Goal: Information Seeking & Learning: Learn about a topic

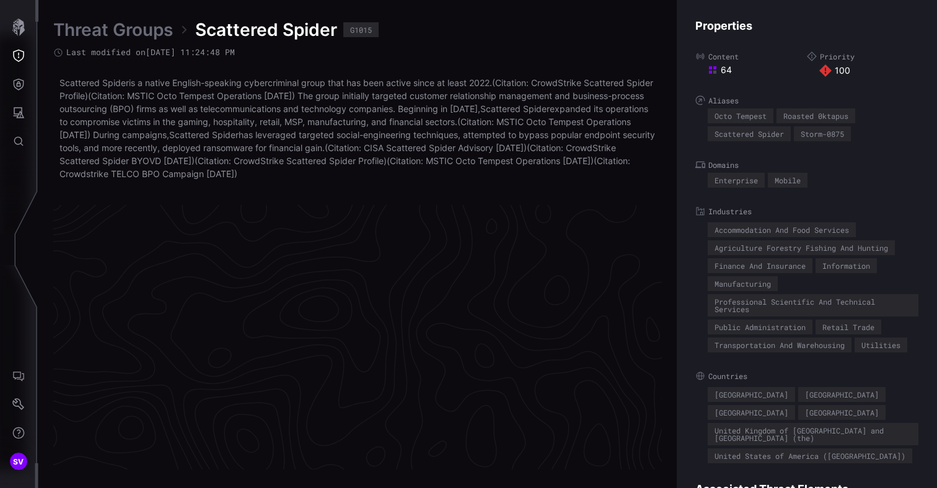
scroll to position [2661, 630]
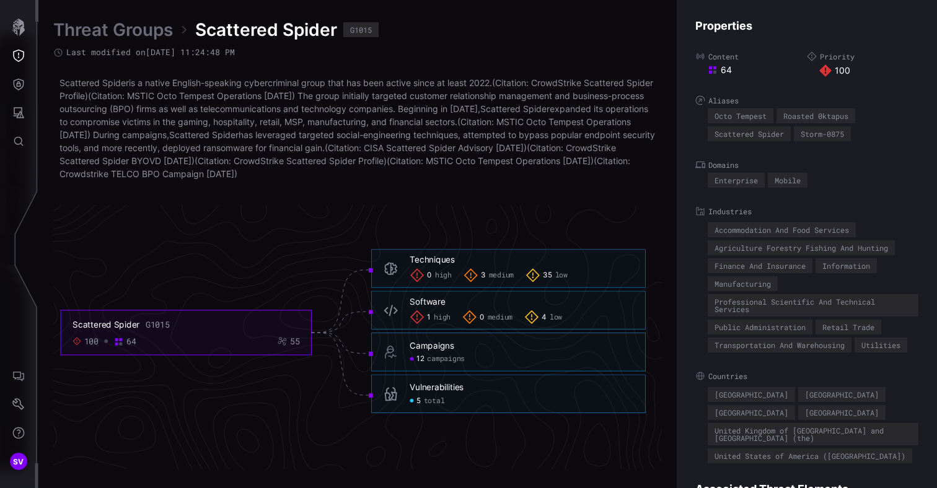
click at [557, 274] on span "low" at bounding box center [561, 275] width 12 height 9
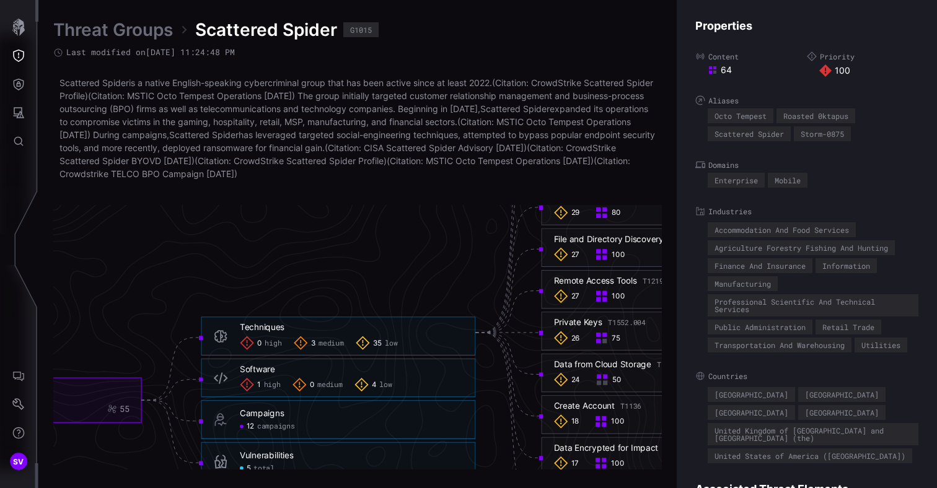
click at [335, 335] on div "Techniques 0 high 3 medium 35 low" at bounding box center [351, 336] width 223 height 28
click at [332, 339] on span "medium" at bounding box center [330, 343] width 25 height 9
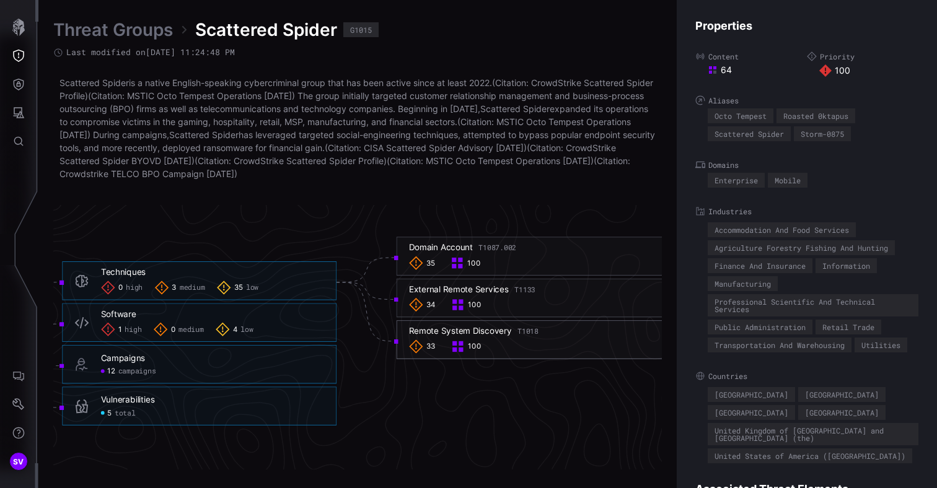
scroll to position [2661, 810]
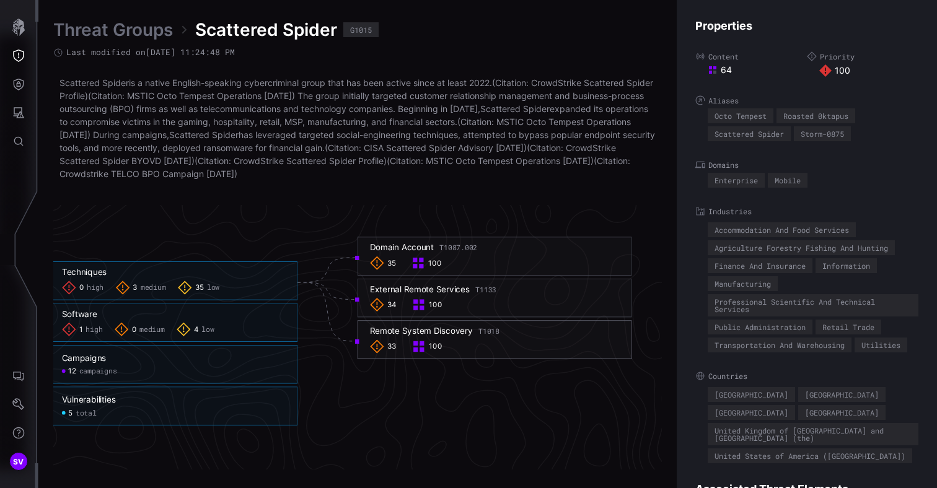
click at [449, 333] on div "Remote System Discovery T1018" at bounding box center [434, 331] width 129 height 11
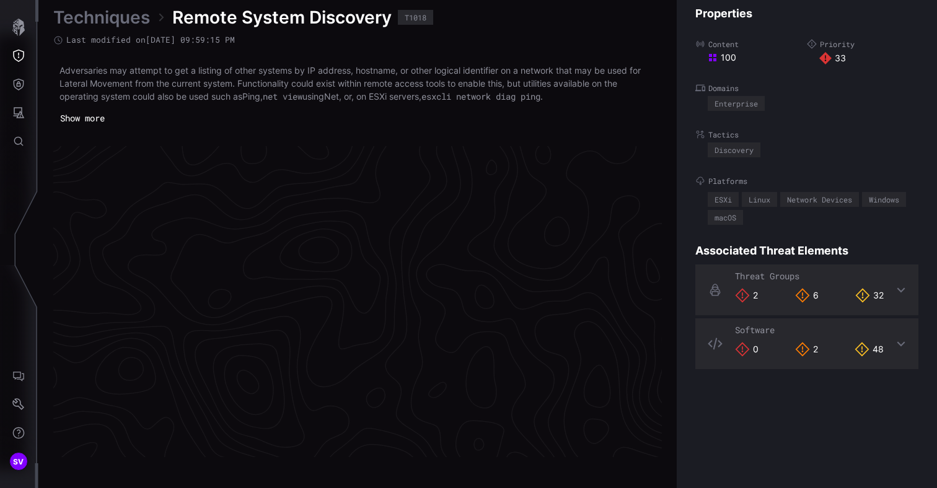
scroll to position [2638, 630]
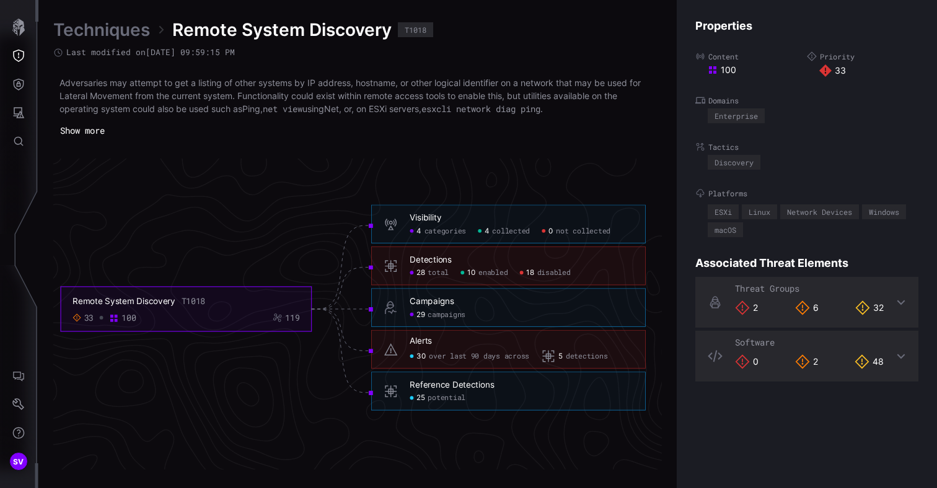
click at [546, 274] on span "disabled" at bounding box center [553, 272] width 33 height 9
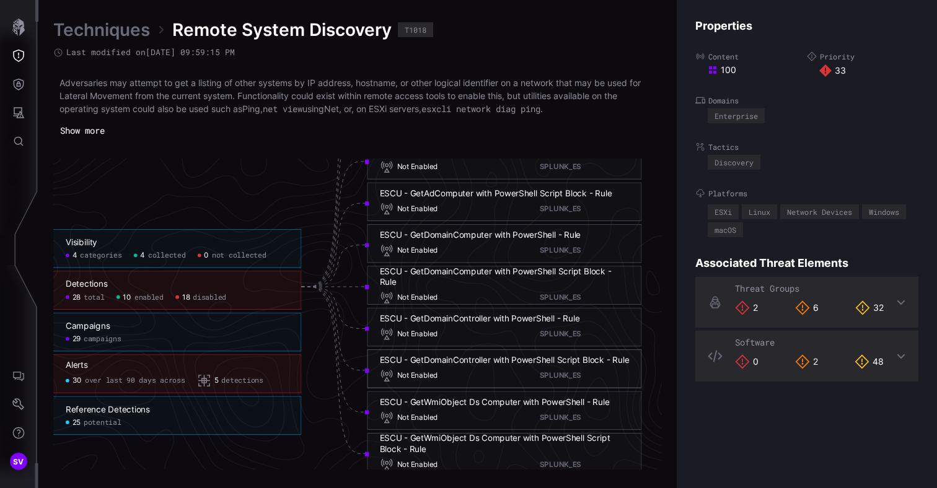
scroll to position [2730, 804]
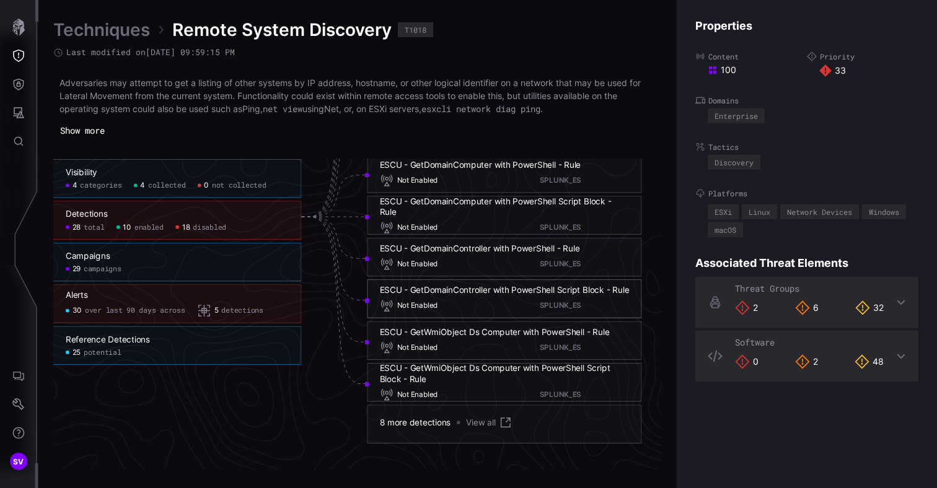
click at [478, 420] on link "View all" at bounding box center [489, 423] width 46 height 14
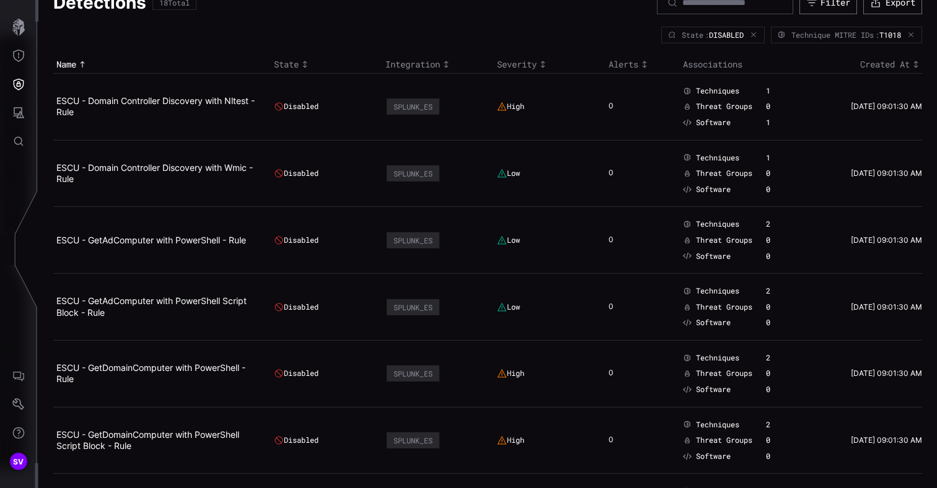
scroll to position [84, 0]
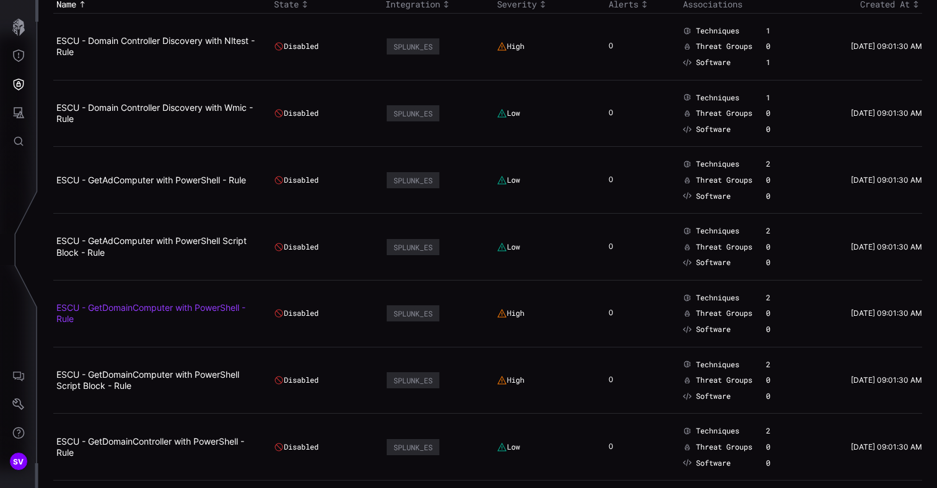
click at [139, 310] on link "ESCU - GetDomainComputer with PowerShell - Rule" at bounding box center [150, 313] width 189 height 22
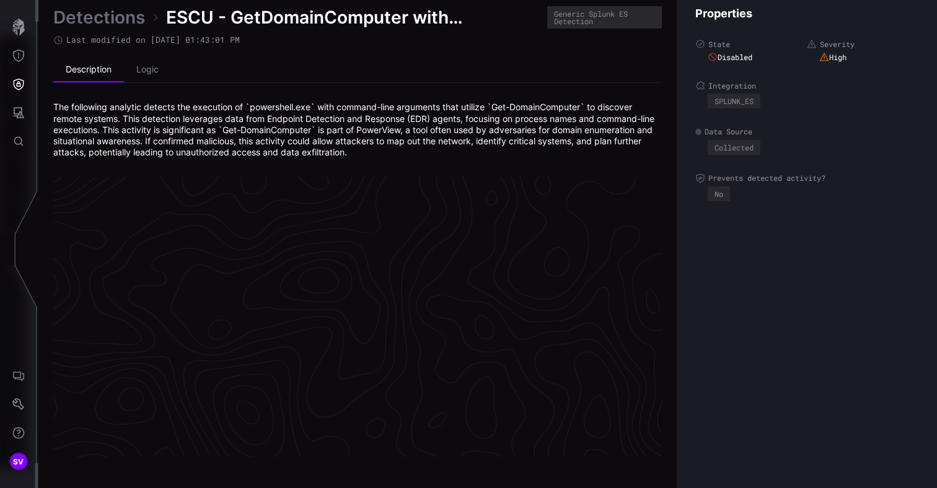
scroll to position [2652, 630]
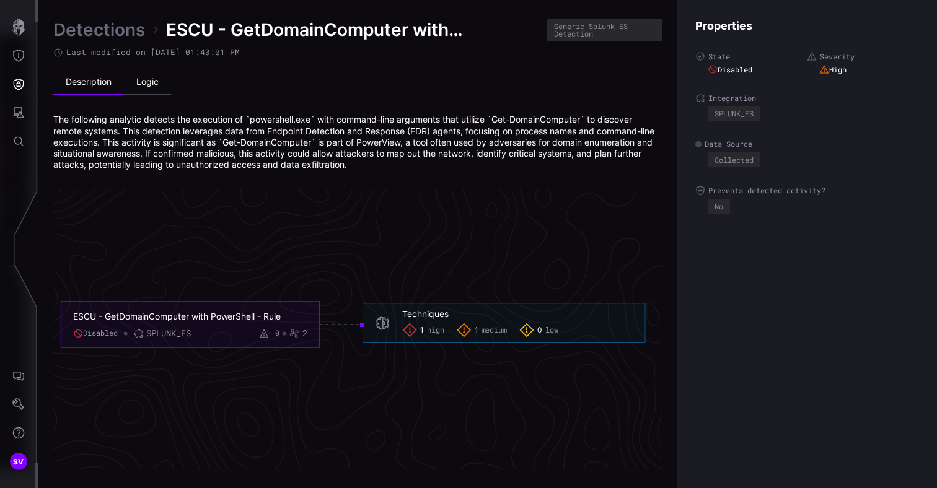
click at [149, 82] on li "Logic" at bounding box center [147, 82] width 47 height 25
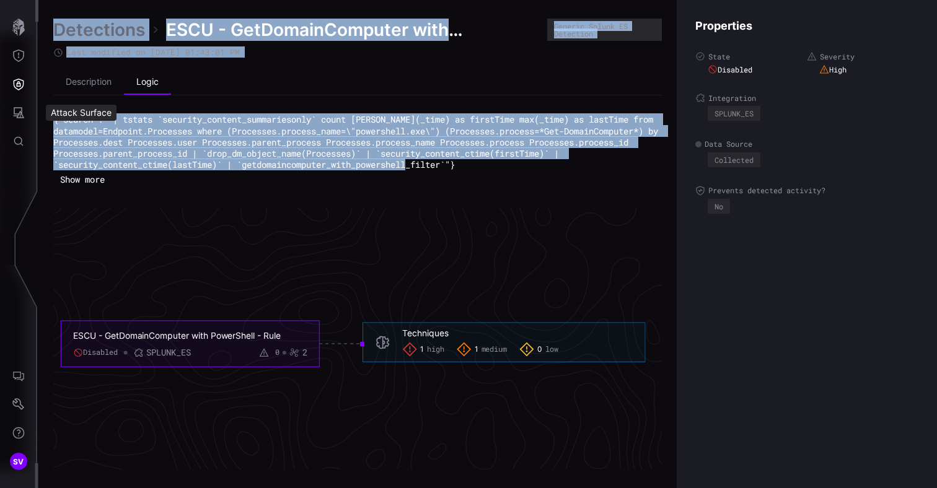
drag, startPoint x: 284, startPoint y: 176, endPoint x: 37, endPoint y: 124, distance: 252.6
click at [37, 124] on div "SV Detections ESCU - GetDomainComputer with PowerShell - Rule Generic Splunk ES…" at bounding box center [468, 244] width 937 height 488
click at [398, 170] on pre "{"search": "| tstats `security_content_summariesonly` count [PERSON_NAME](_time…" at bounding box center [357, 142] width 608 height 56
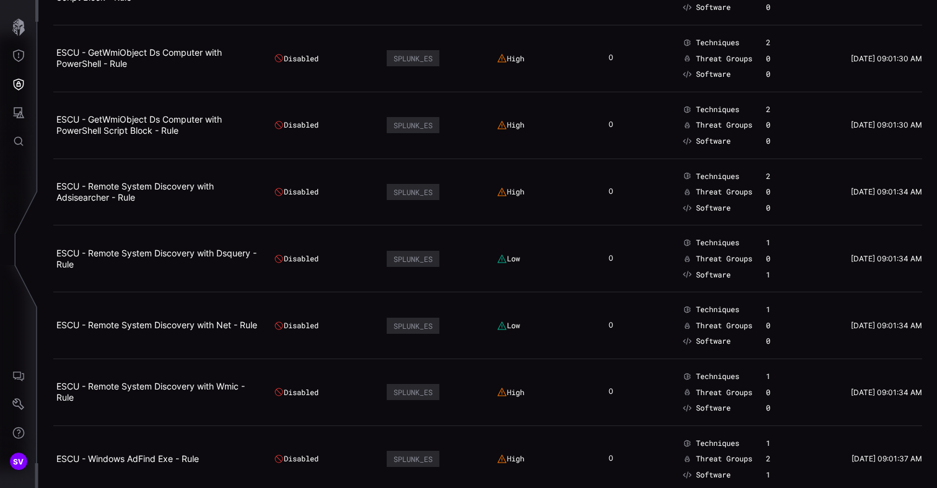
scroll to position [851, 0]
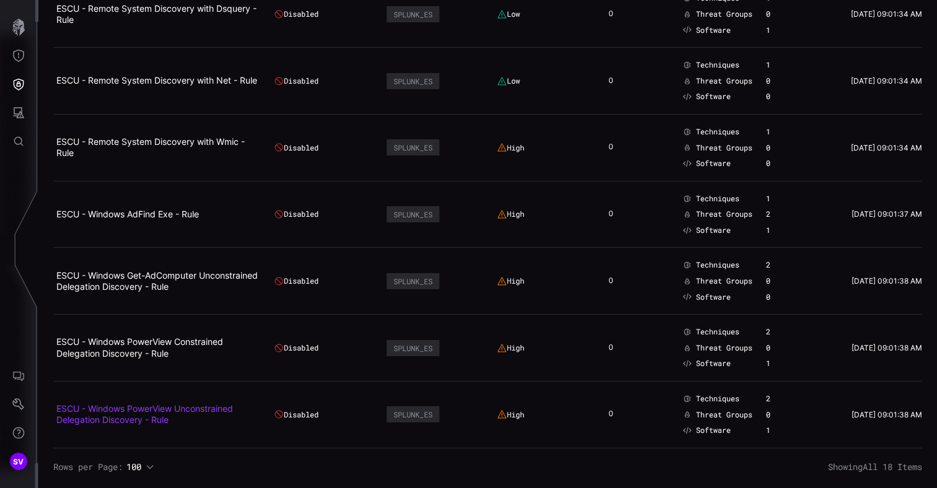
click at [186, 412] on link "ESCU - Windows PowerView Unconstrained Delegation Discovery - Rule" at bounding box center [144, 414] width 177 height 22
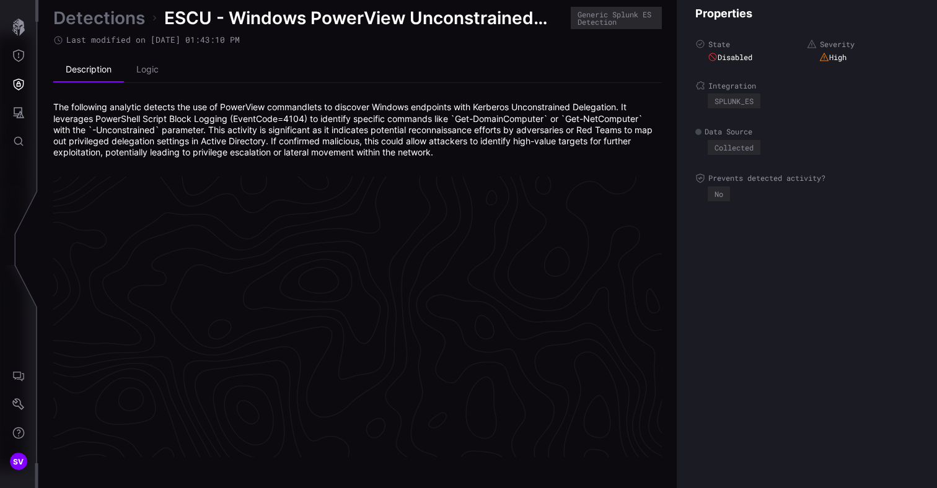
scroll to position [2652, 630]
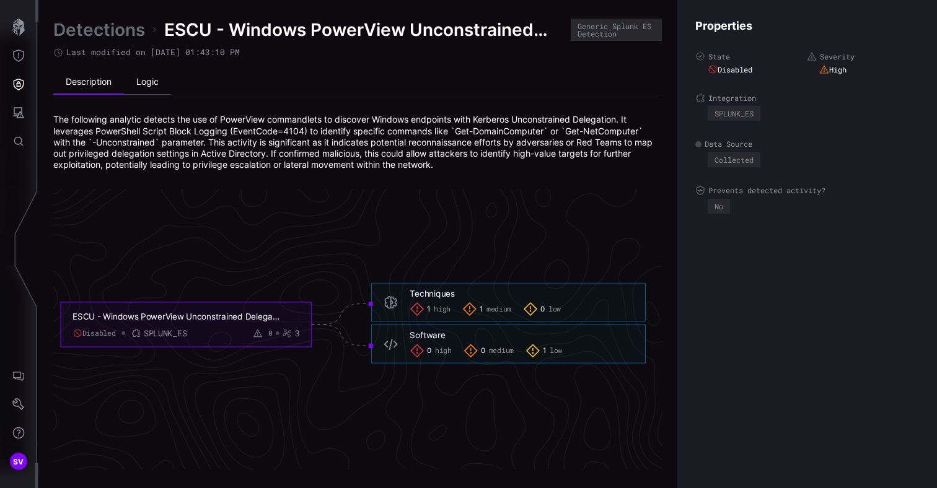
click at [150, 81] on li "Logic" at bounding box center [147, 82] width 47 height 25
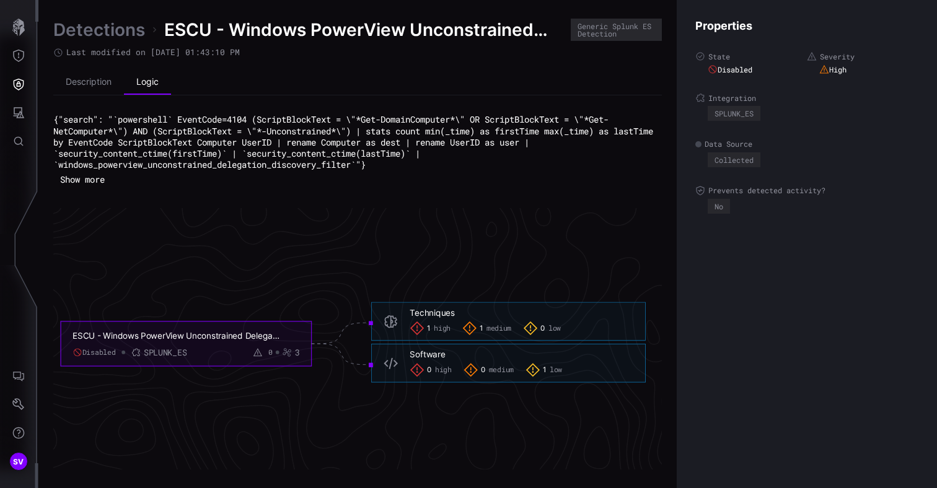
click at [255, 123] on code "{"search": "`powershell` EventCode=4104 (ScriptBlockText = \"*Get-DomainCompute…" at bounding box center [355, 141] width 605 height 57
click at [248, 122] on code "{"search": "`powershell` EventCode=4104 (ScriptBlockText = \"*Get-DomainCompute…" at bounding box center [355, 141] width 605 height 57
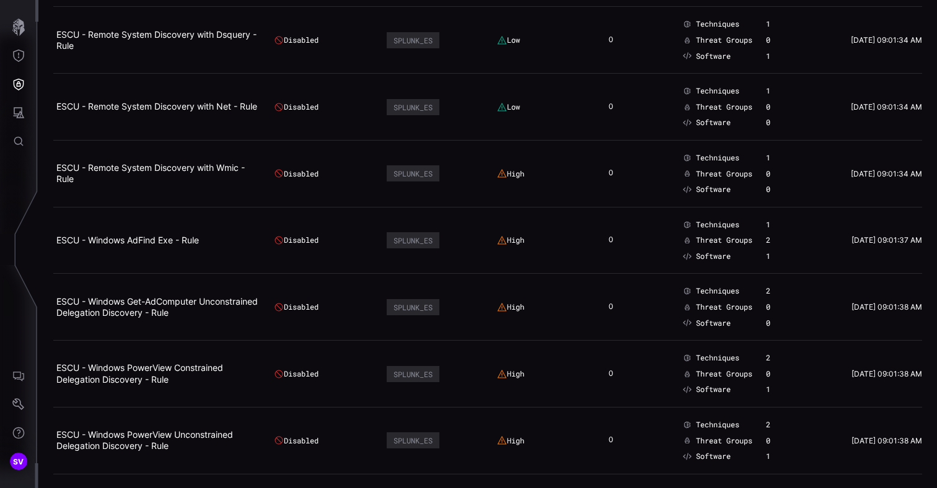
scroll to position [851, 0]
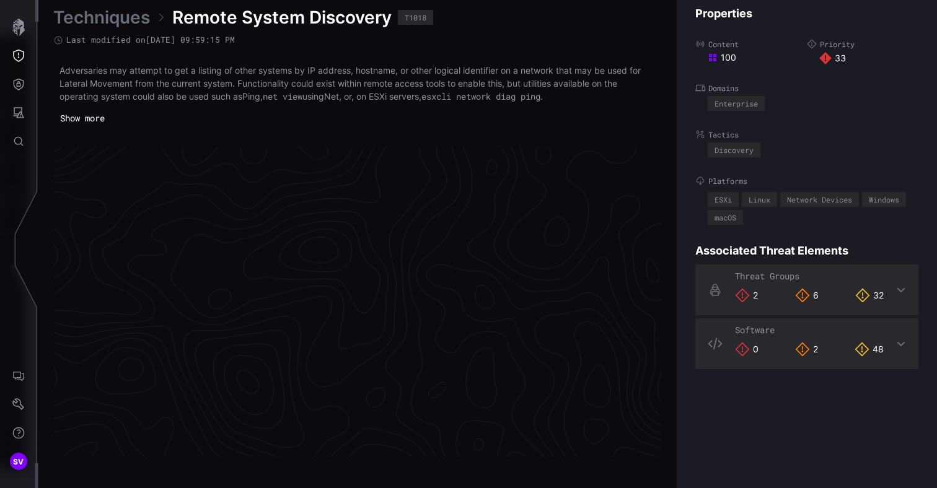
scroll to position [2638, 630]
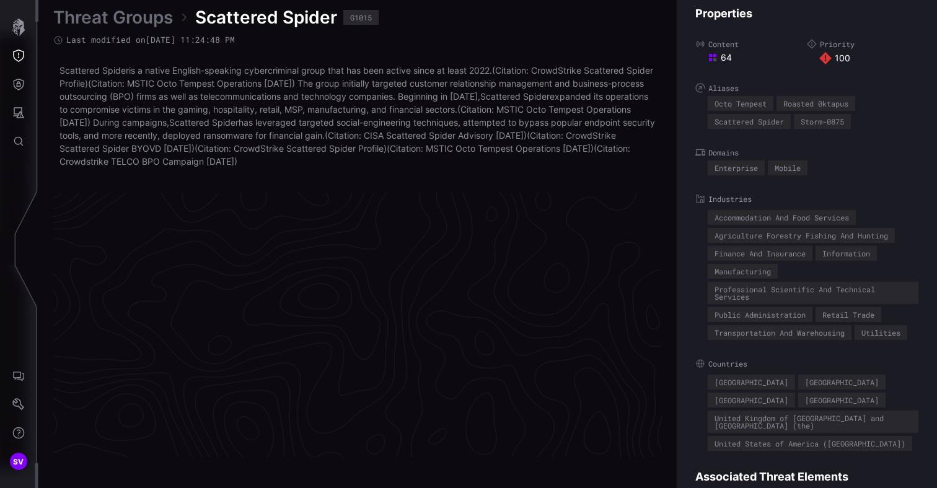
scroll to position [2661, 630]
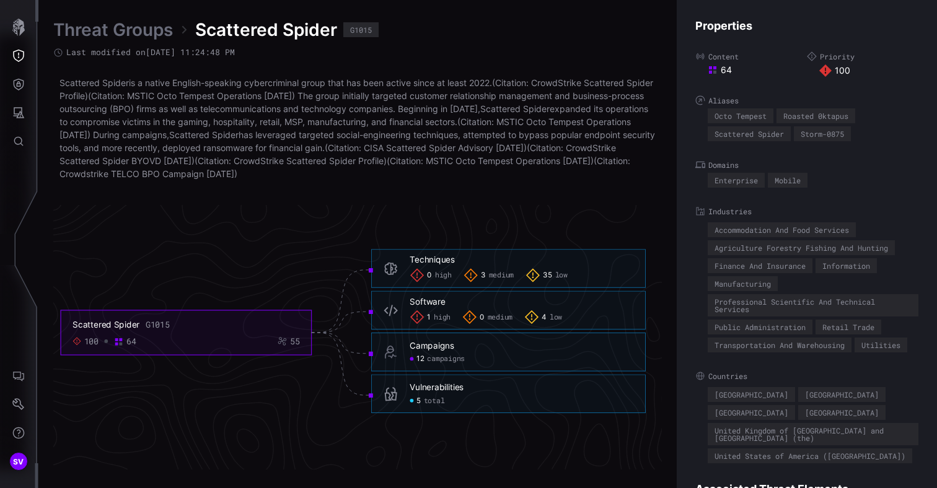
click at [556, 279] on span "low" at bounding box center [561, 275] width 12 height 9
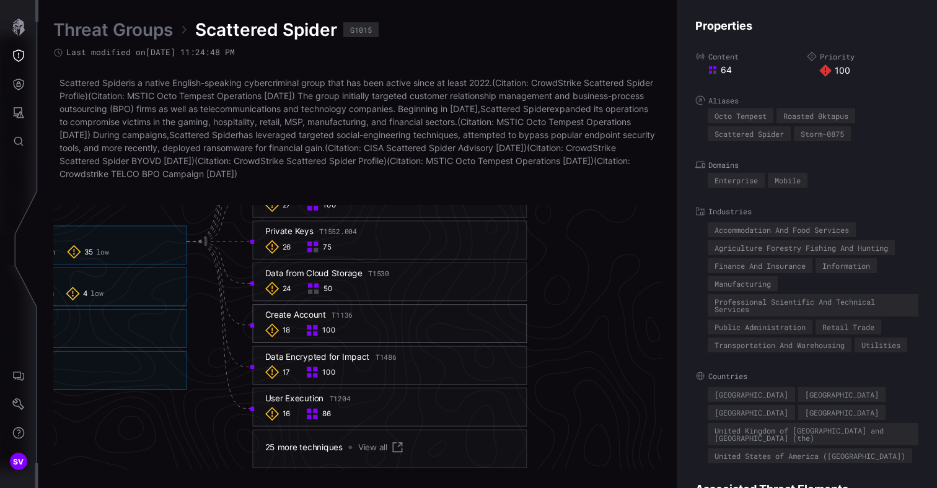
scroll to position [2520, 918]
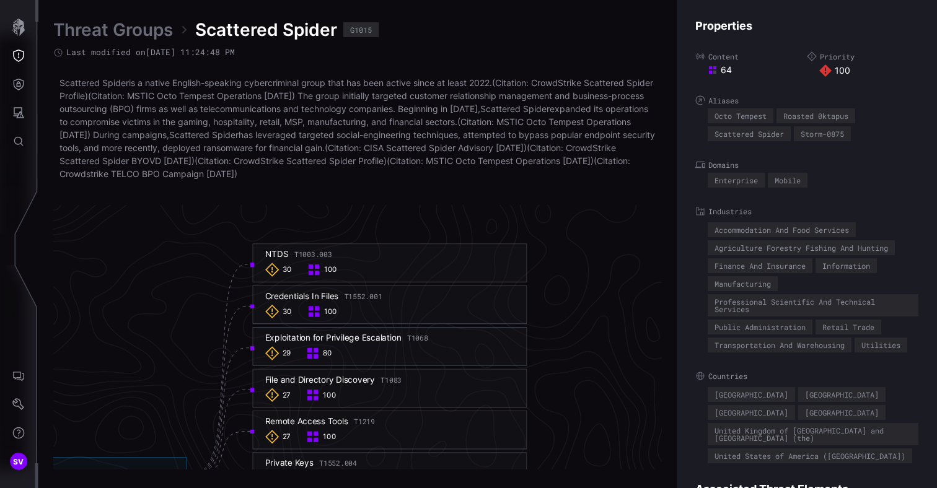
click at [398, 316] on div "30 100" at bounding box center [390, 312] width 250 height 14
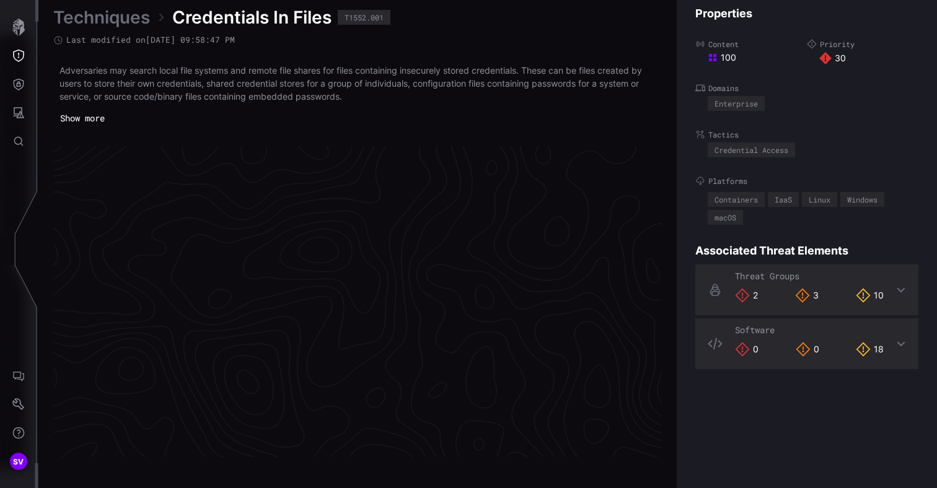
scroll to position [2638, 630]
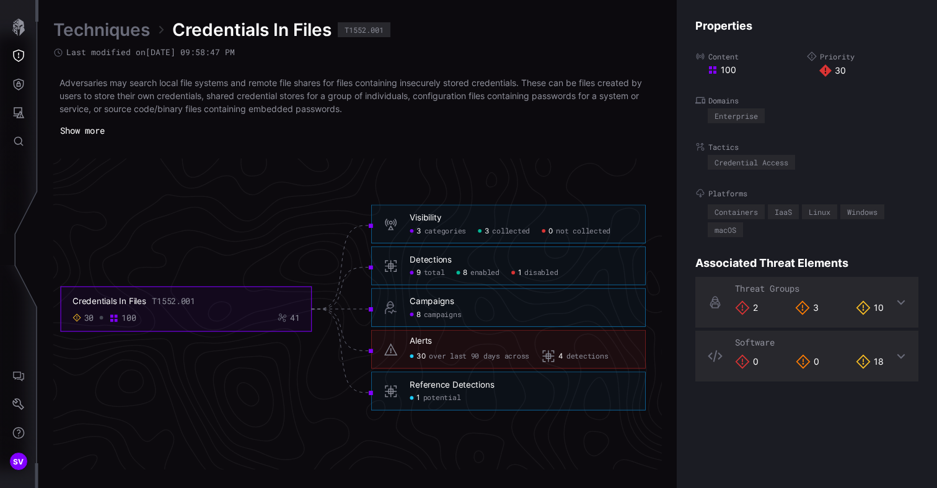
click at [540, 276] on span "disabled" at bounding box center [540, 272] width 33 height 9
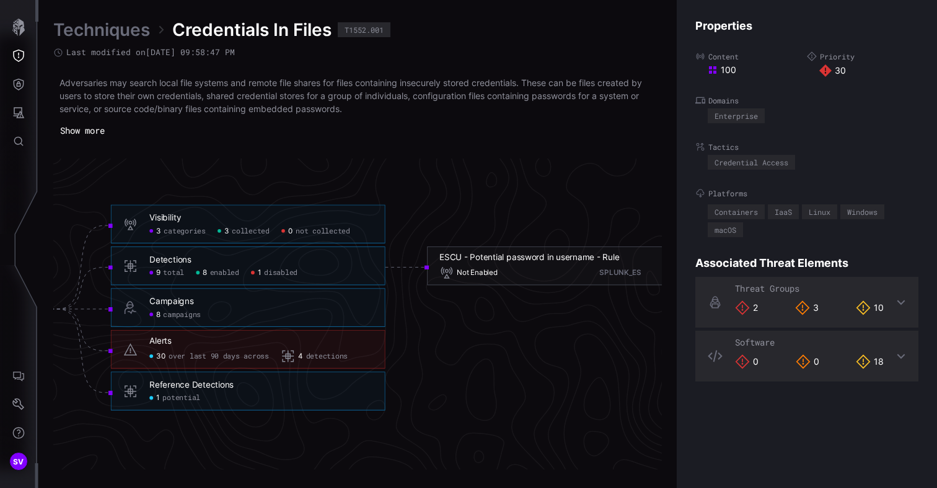
scroll to position [2638, 757]
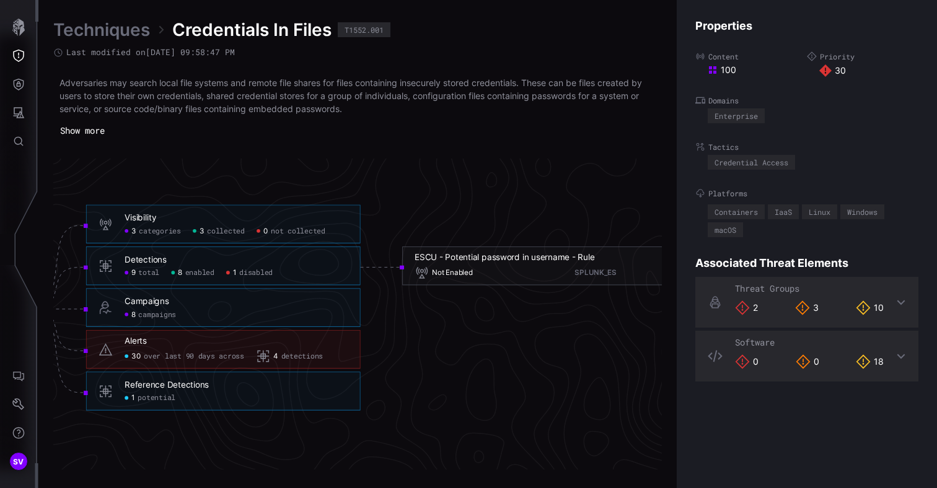
click at [544, 262] on div "ESCU - Potential password in username - Rule" at bounding box center [505, 257] width 180 height 11
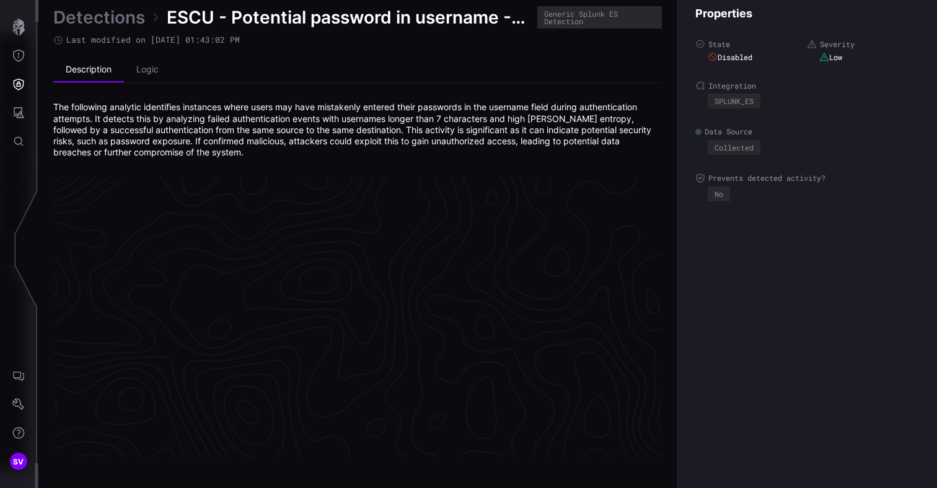
scroll to position [2652, 630]
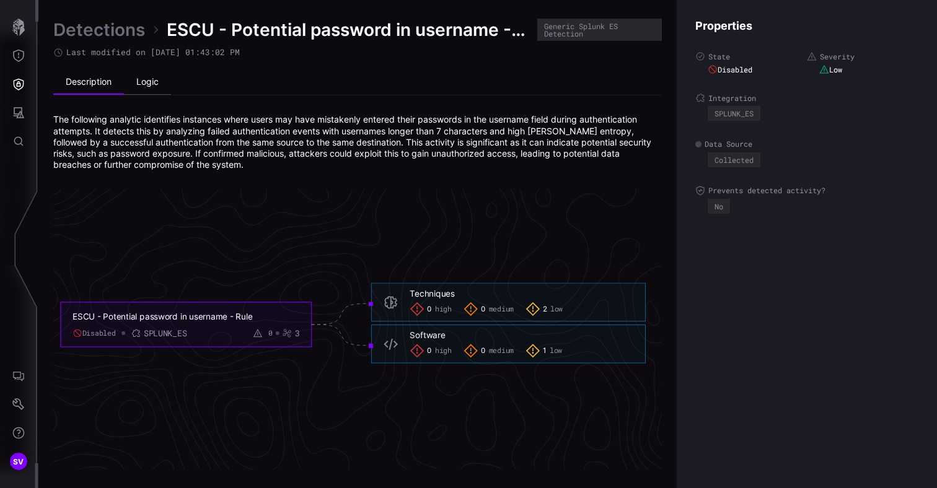
click at [149, 89] on li "Logic" at bounding box center [147, 82] width 47 height 25
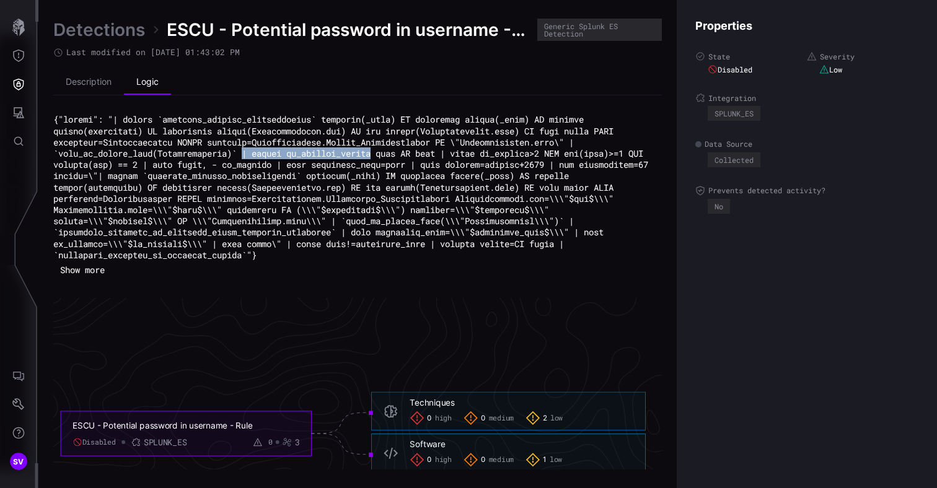
drag, startPoint x: 386, startPoint y: 156, endPoint x: 250, endPoint y: 154, distance: 136.3
click at [250, 154] on code at bounding box center [353, 186] width 600 height 147
copy code "| lookup ut_shannon_lookup"
click at [472, 254] on code at bounding box center [353, 186] width 600 height 147
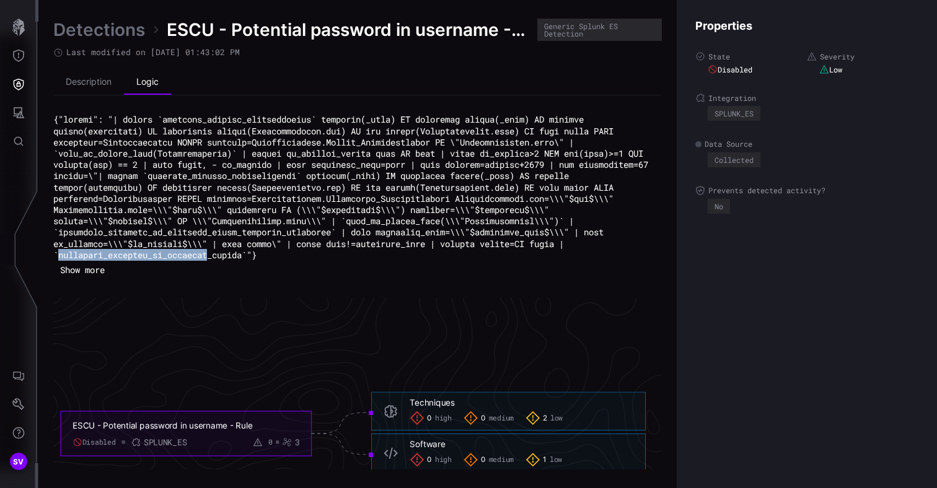
drag, startPoint x: 316, startPoint y: 256, endPoint x: 468, endPoint y: 260, distance: 151.9
click at [468, 260] on code at bounding box center [353, 186] width 600 height 147
click at [555, 266] on div "Show more" at bounding box center [357, 196] width 608 height 165
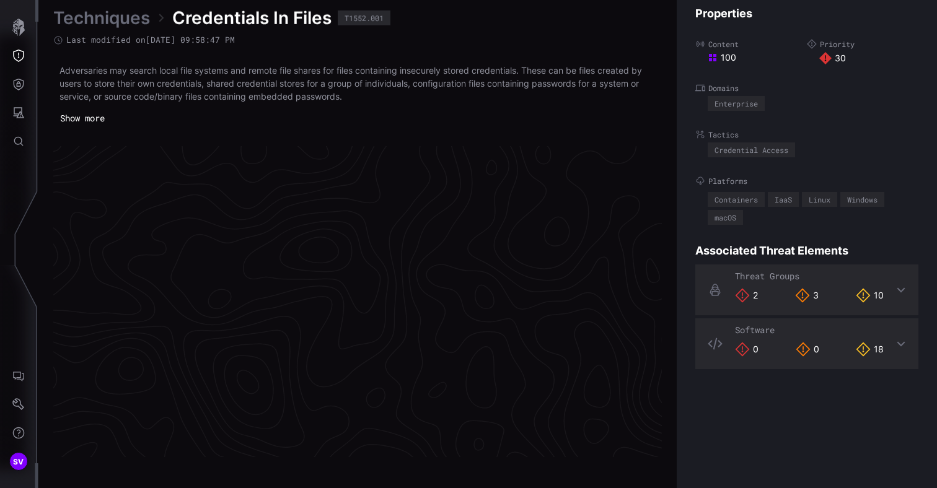
scroll to position [2638, 630]
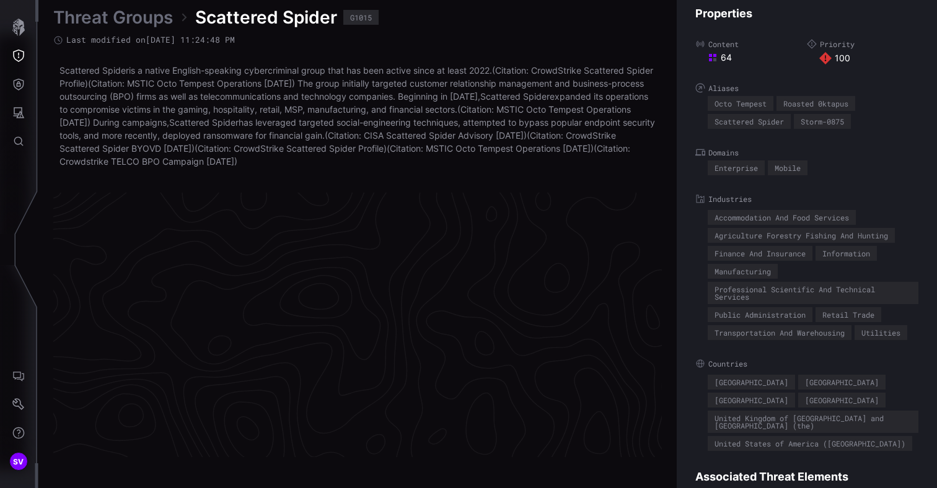
scroll to position [2661, 630]
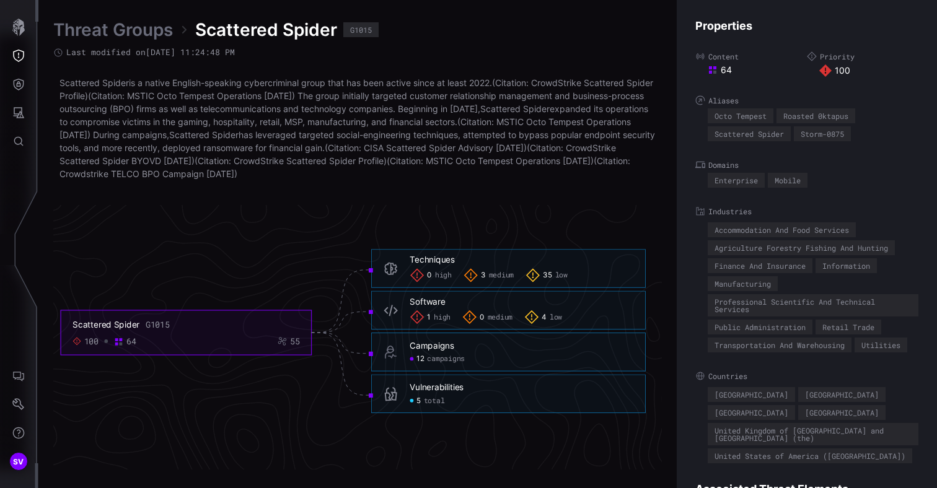
click at [558, 278] on span "low" at bounding box center [561, 275] width 12 height 9
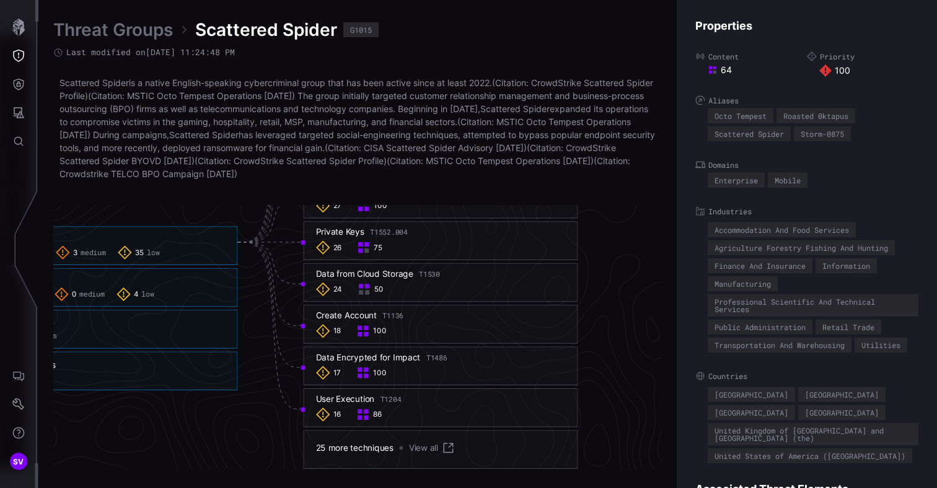
scroll to position [2796, 867]
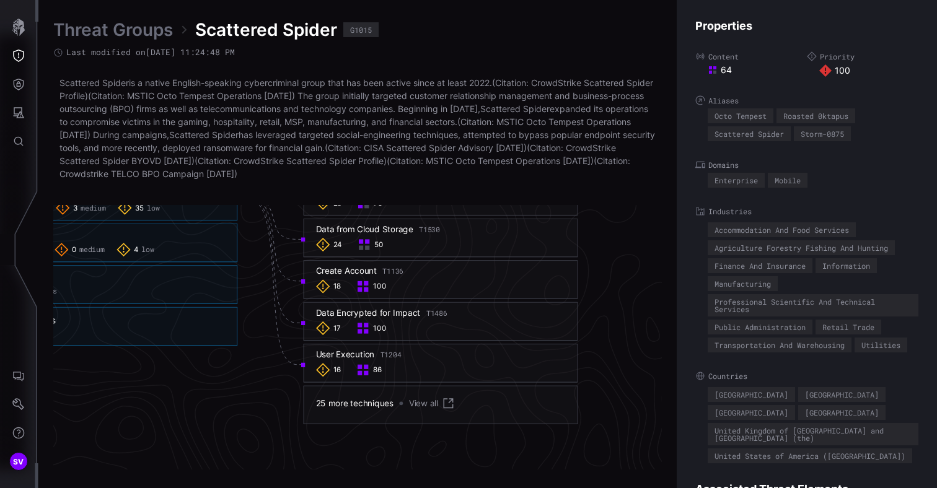
click at [379, 328] on span "100" at bounding box center [379, 328] width 13 height 9
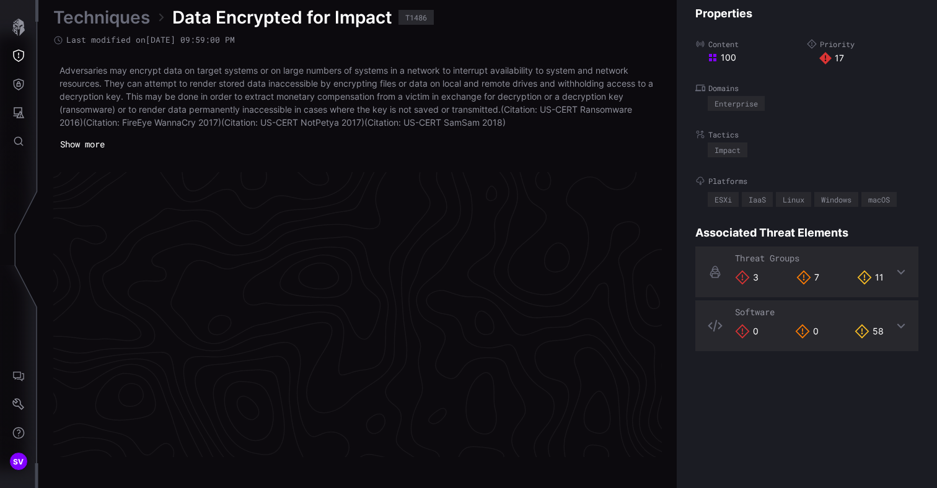
scroll to position [2651, 630]
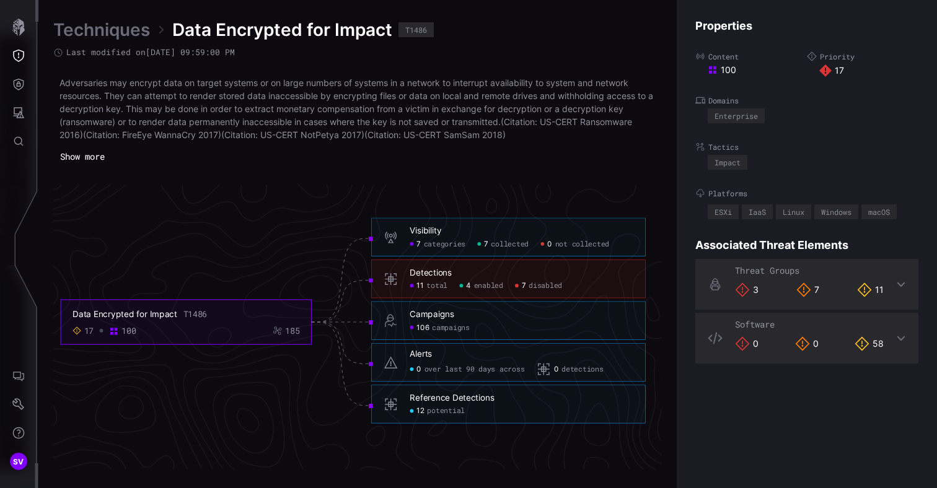
click at [535, 289] on span "disabled" at bounding box center [545, 285] width 33 height 9
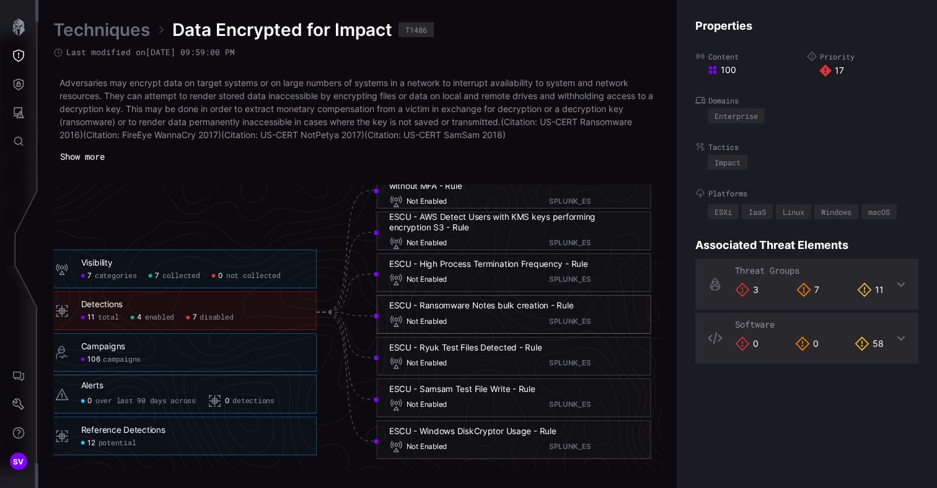
scroll to position [2673, 791]
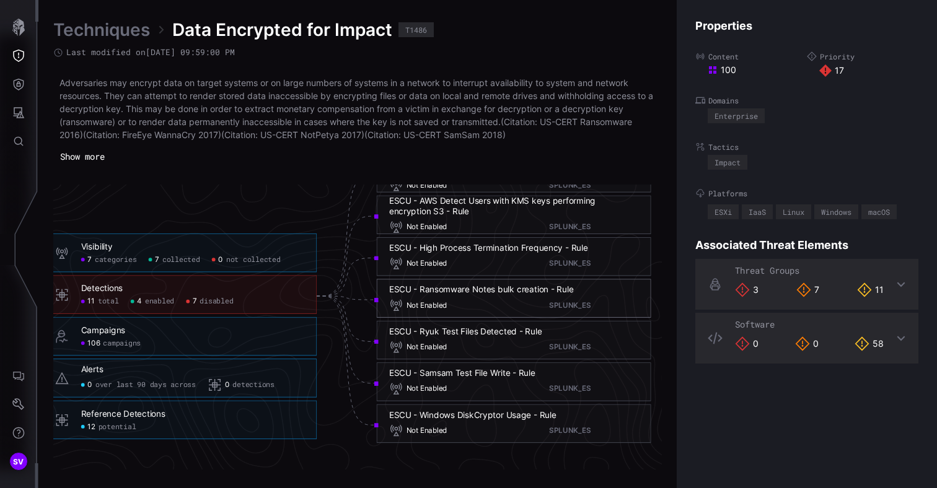
click at [500, 425] on div "Not Enabled SPLUNK_ES" at bounding box center [514, 431] width 250 height 14
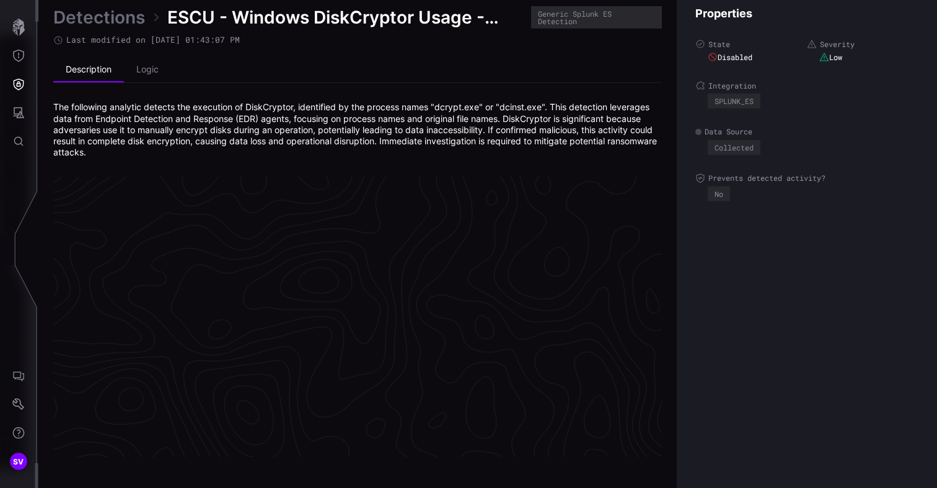
scroll to position [2652, 630]
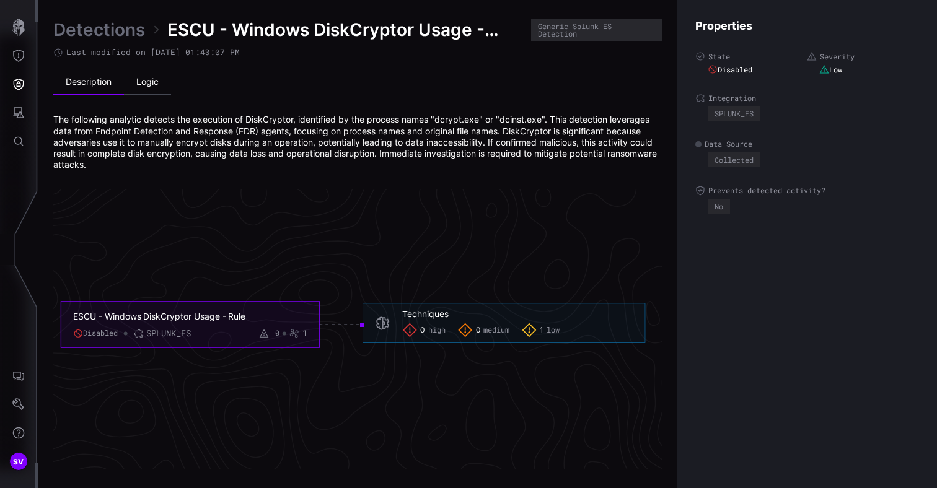
click at [157, 84] on li "Logic" at bounding box center [147, 82] width 47 height 25
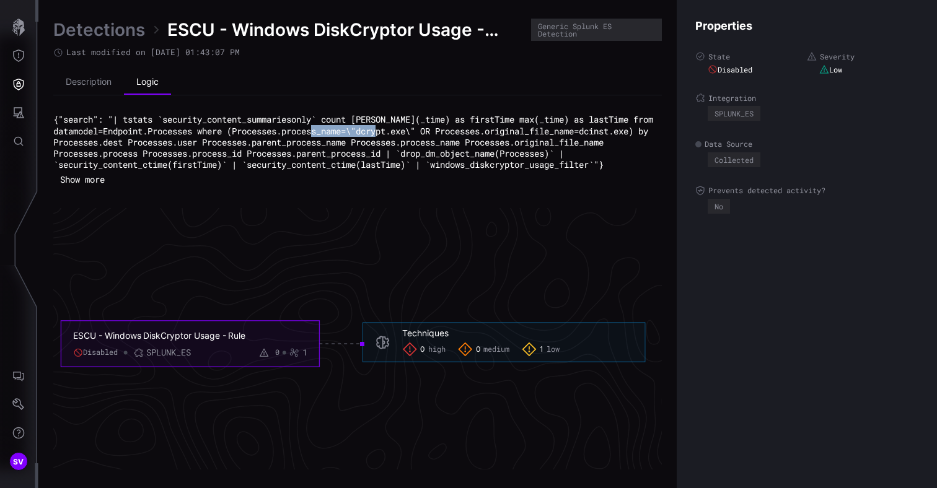
drag, startPoint x: 377, startPoint y: 134, endPoint x: 449, endPoint y: 133, distance: 71.9
click at [446, 132] on code "{"search": "| tstats `security_content_summariesonly` count [PERSON_NAME](_time…" at bounding box center [355, 141] width 605 height 57
click at [496, 136] on pre "{"search": "| tstats `security_content_summariesonly` count [PERSON_NAME](_time…" at bounding box center [357, 142] width 608 height 56
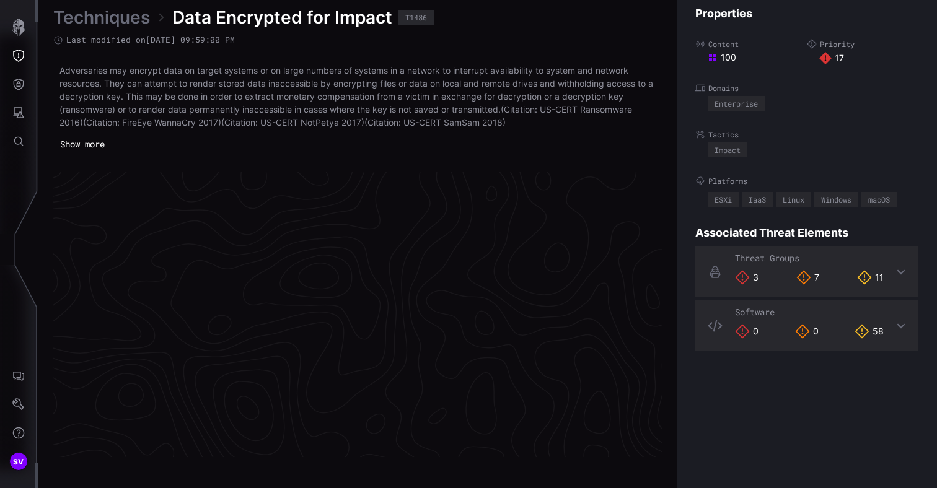
scroll to position [2651, 630]
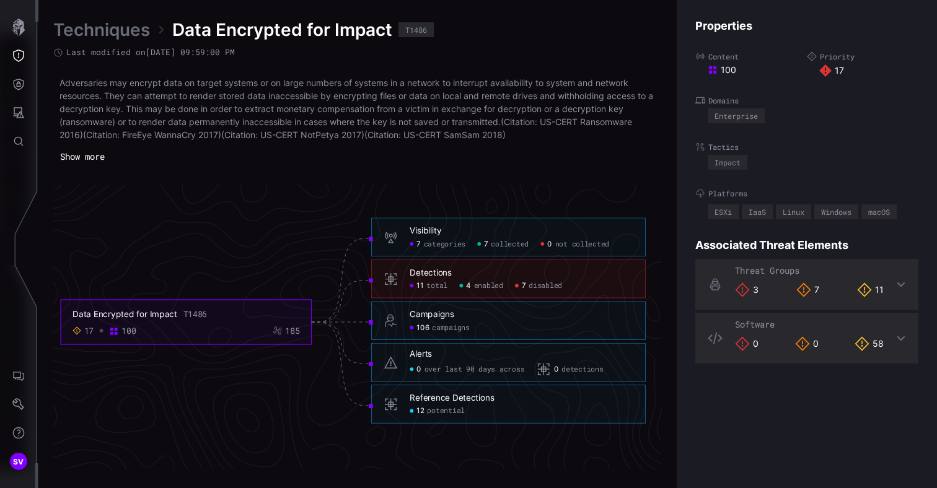
click at [115, 333] on rect at bounding box center [116, 334] width 3 height 3
click at [115, 334] on rect at bounding box center [116, 334] width 3 height 3
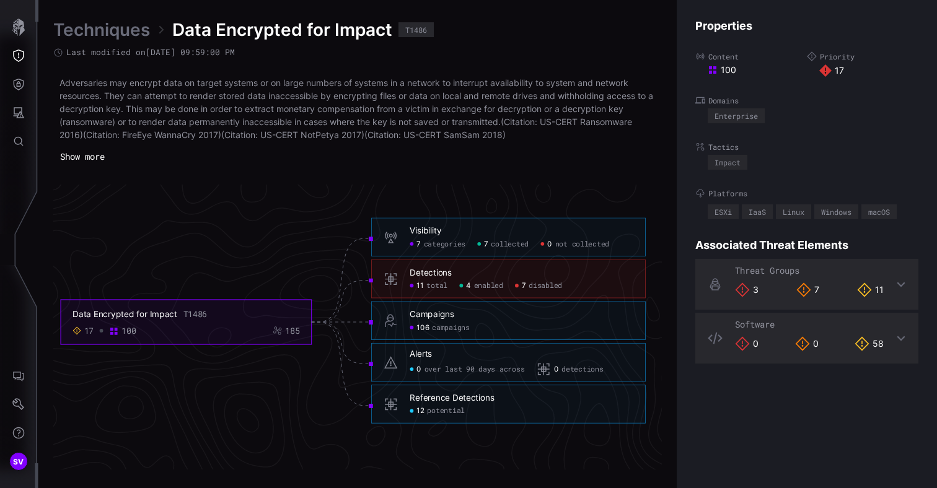
click at [301, 227] on icon "Data Encrypted for Impact T1486 17 100 185 Visibility 7 categories 7 collected …" at bounding box center [353, 322] width 1859 height 5576
click at [726, 74] on div "100" at bounding box center [757, 69] width 99 height 11
click at [803, 128] on div "Properties Content 100 Priority 17 Domains Enterprise Tactics Impact Platforms …" at bounding box center [807, 244] width 260 height 488
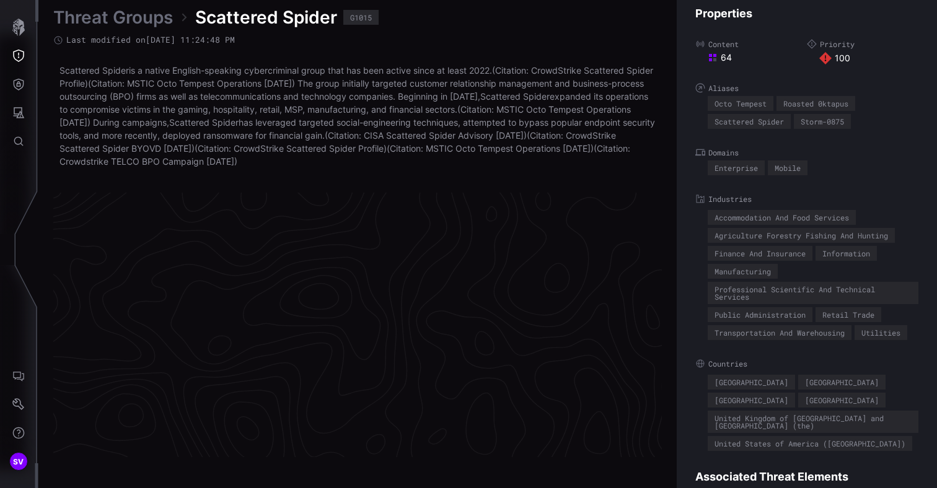
scroll to position [2661, 630]
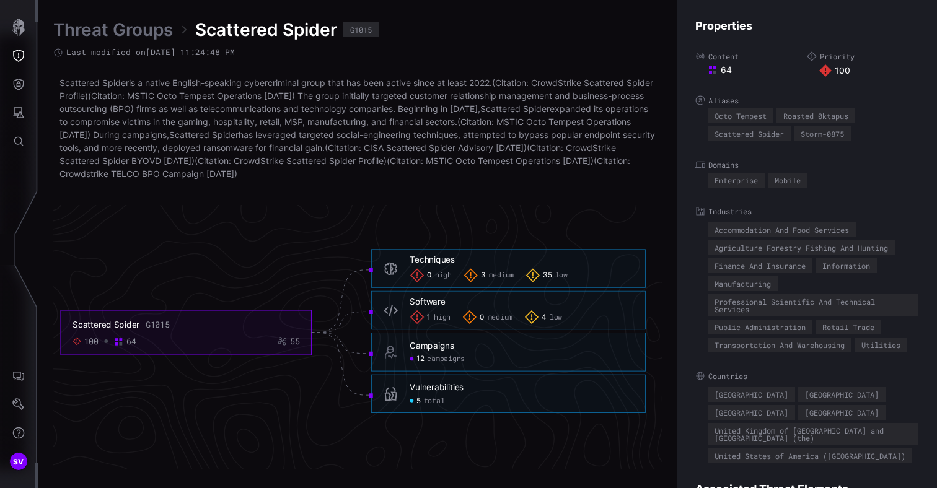
click at [562, 273] on span "low" at bounding box center [561, 275] width 12 height 9
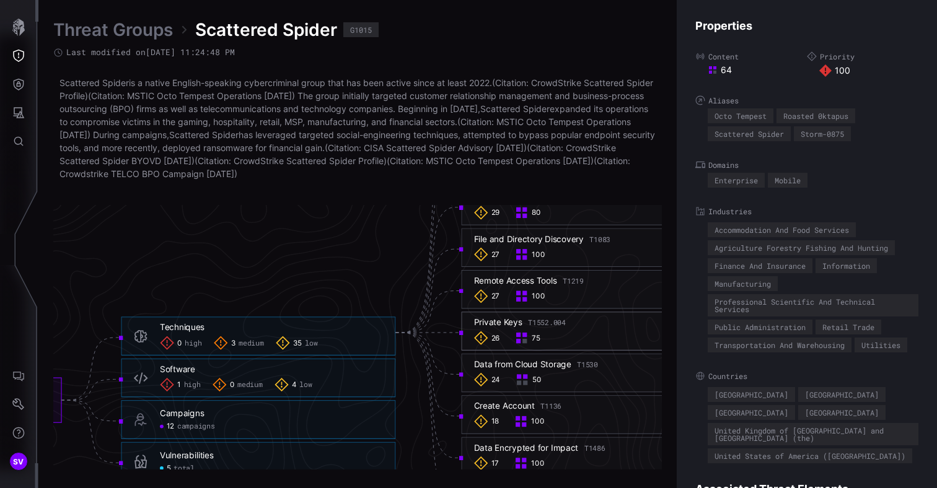
scroll to position [2661, 776]
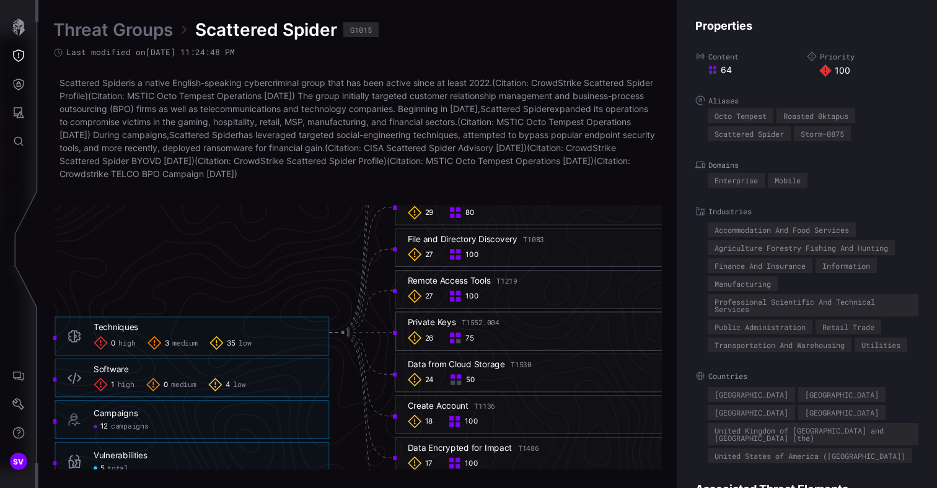
click at [530, 376] on div "24 50" at bounding box center [533, 380] width 250 height 14
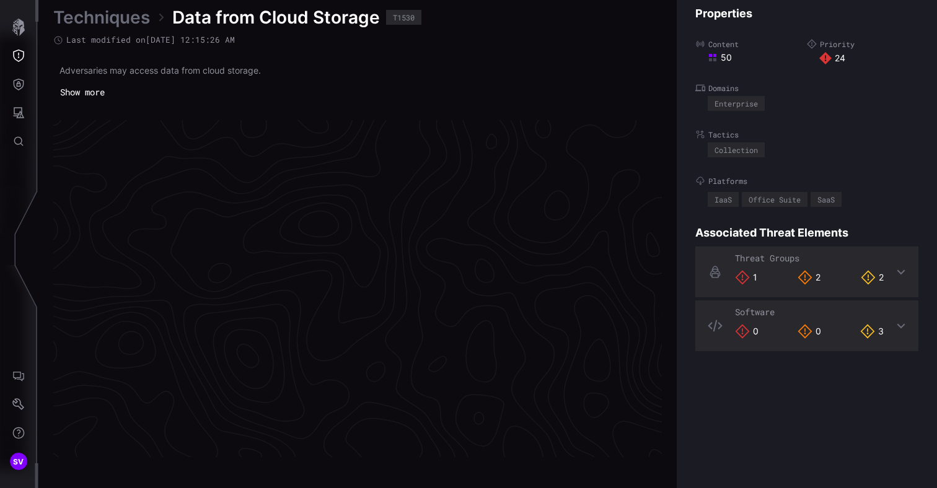
scroll to position [2625, 630]
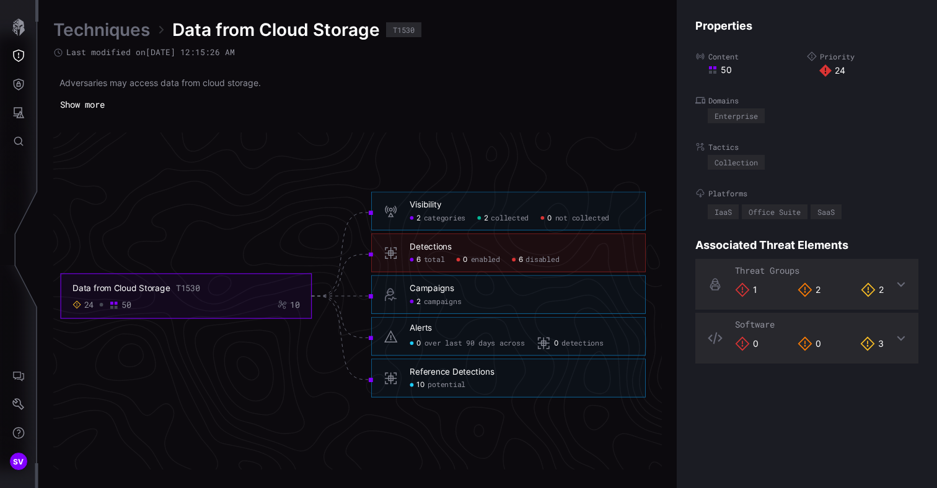
click at [553, 259] on span "disabled" at bounding box center [541, 259] width 33 height 9
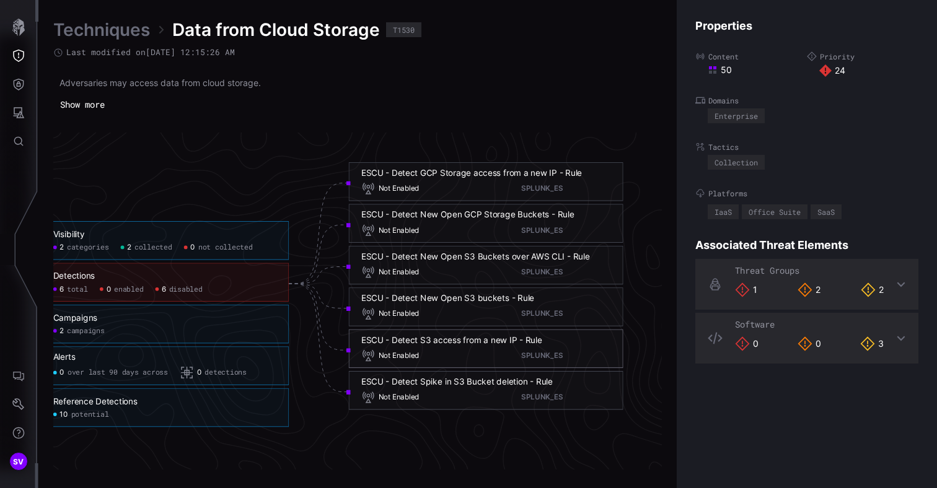
scroll to position [2625, 828]
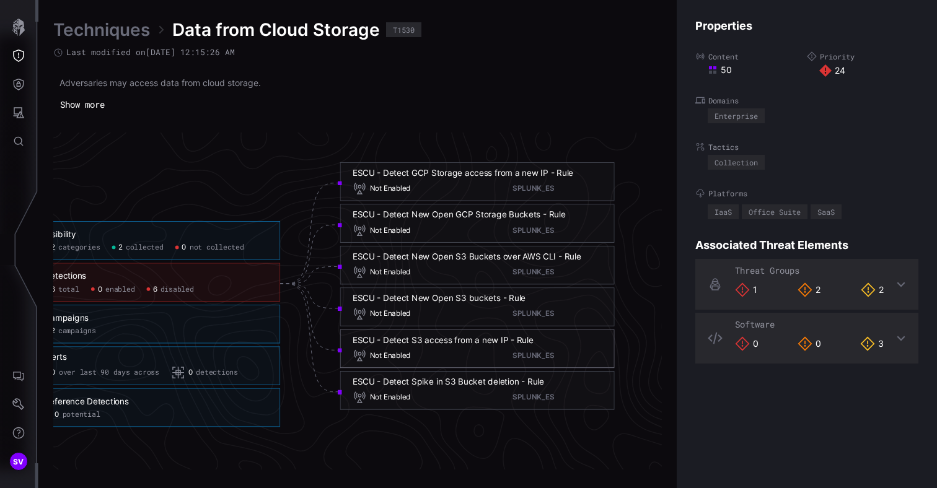
click at [460, 299] on div "ESCU - Detect New Open S3 buckets - Rule" at bounding box center [439, 298] width 173 height 11
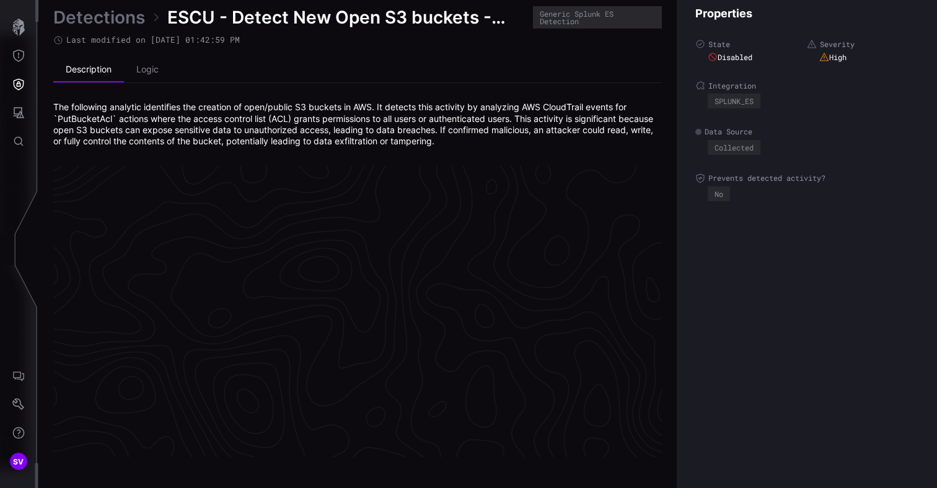
scroll to position [2647, 630]
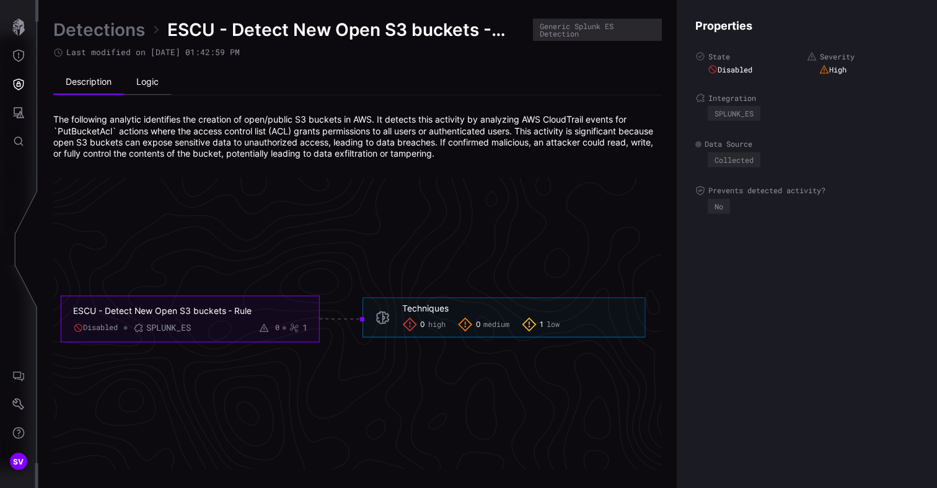
click at [150, 83] on li "Logic" at bounding box center [147, 82] width 47 height 25
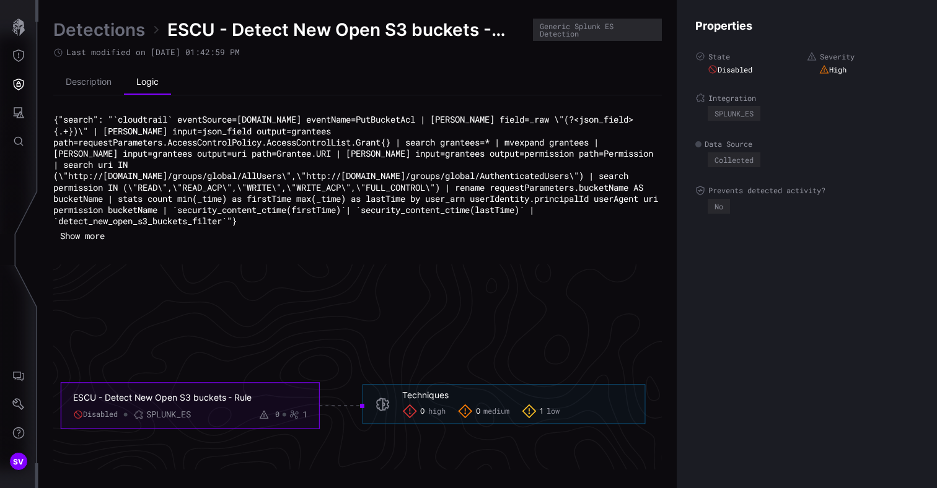
click at [122, 30] on link "Detections" at bounding box center [99, 30] width 92 height 22
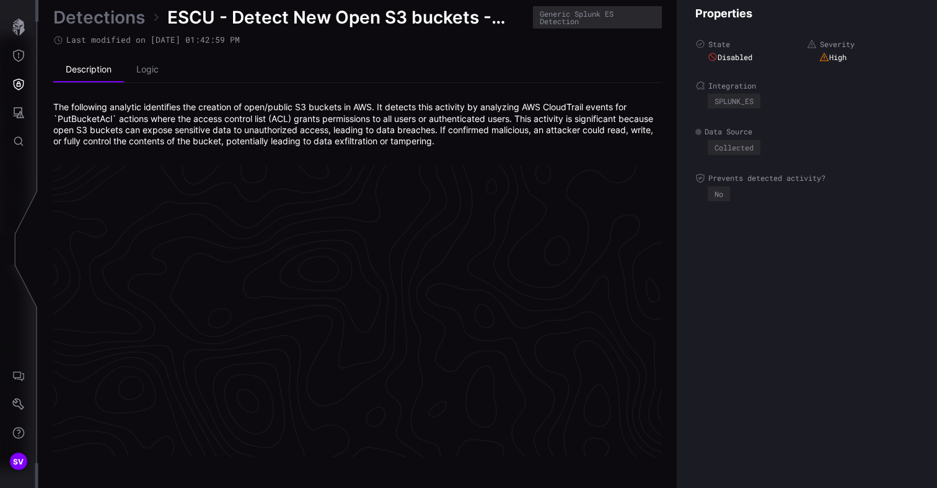
scroll to position [2647, 630]
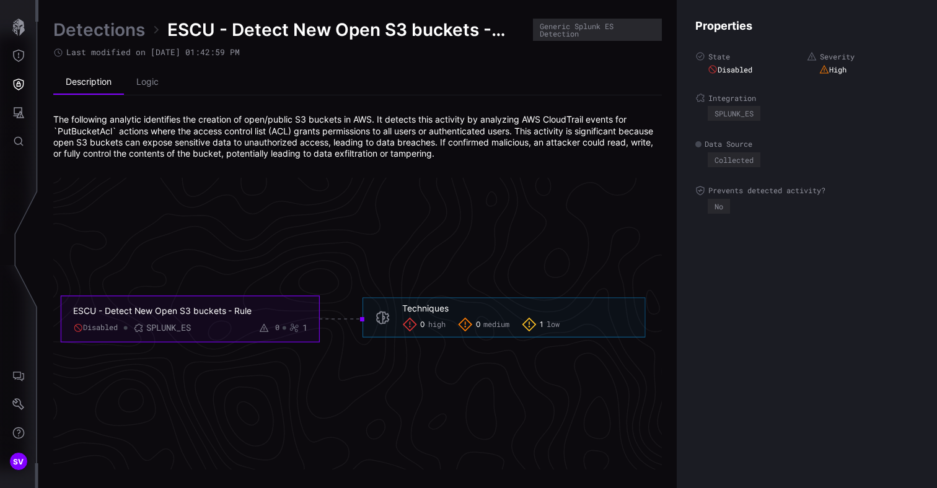
drag, startPoint x: 489, startPoint y: 27, endPoint x: 489, endPoint y: 33, distance: 6.2
click at [490, 27] on span "ESCU - Detect New Open S3 buckets - Rule" at bounding box center [346, 30] width 359 height 22
click at [506, 32] on span "ESCU - Detect New Open S3 buckets - Rule" at bounding box center [346, 30] width 359 height 22
click at [189, 310] on div "ESCU - Detect New Open S3 buckets - Rule" at bounding box center [180, 310] width 215 height 11
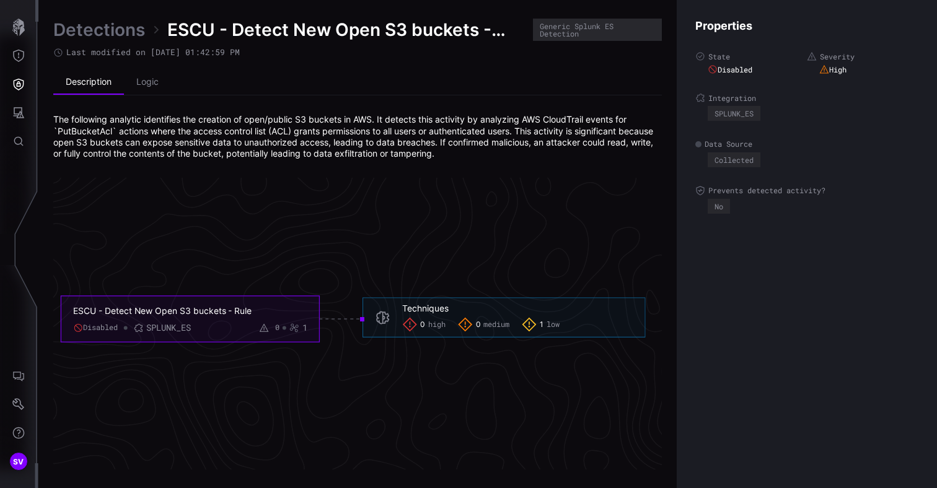
click at [189, 310] on div "ESCU - Detect New Open S3 buckets - Rule" at bounding box center [180, 310] width 215 height 11
copy div "ESCU - Detect New Open S3 buckets - Rule"
click at [146, 86] on li "Logic" at bounding box center [147, 82] width 47 height 25
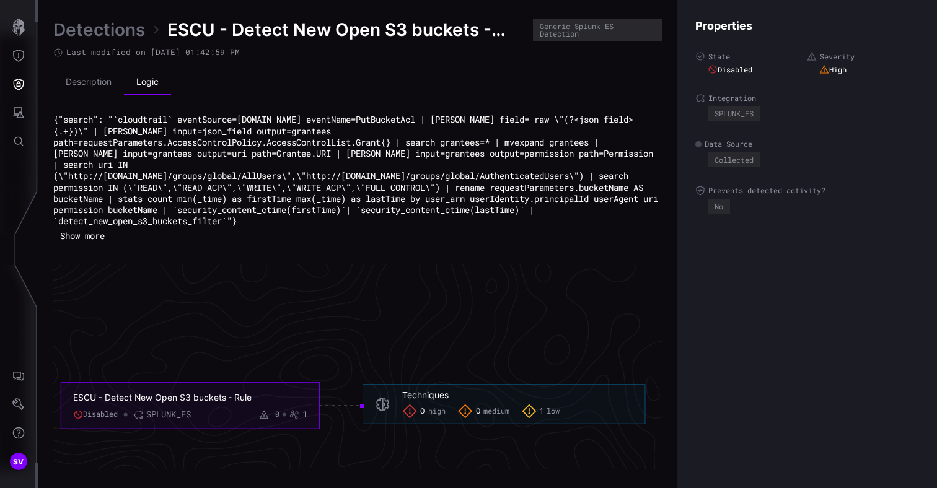
click at [99, 227] on button "Show more" at bounding box center [82, 236] width 58 height 19
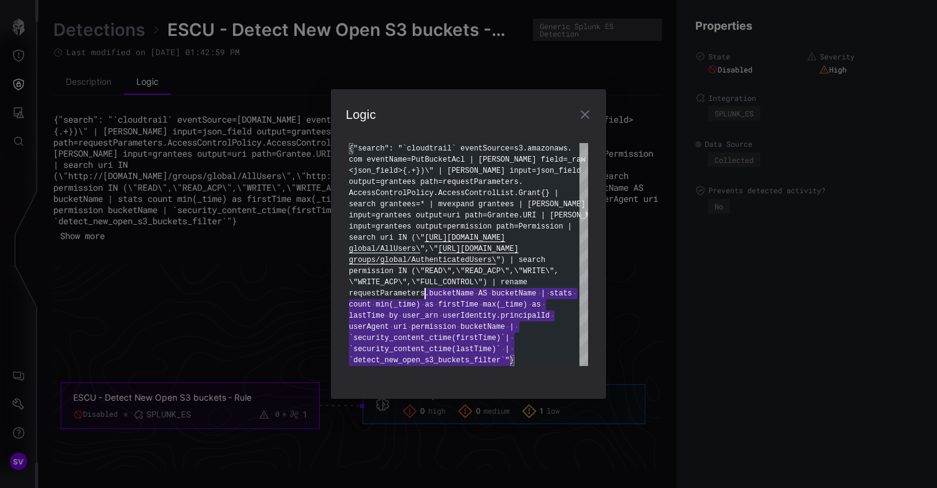
type textarea "**********"
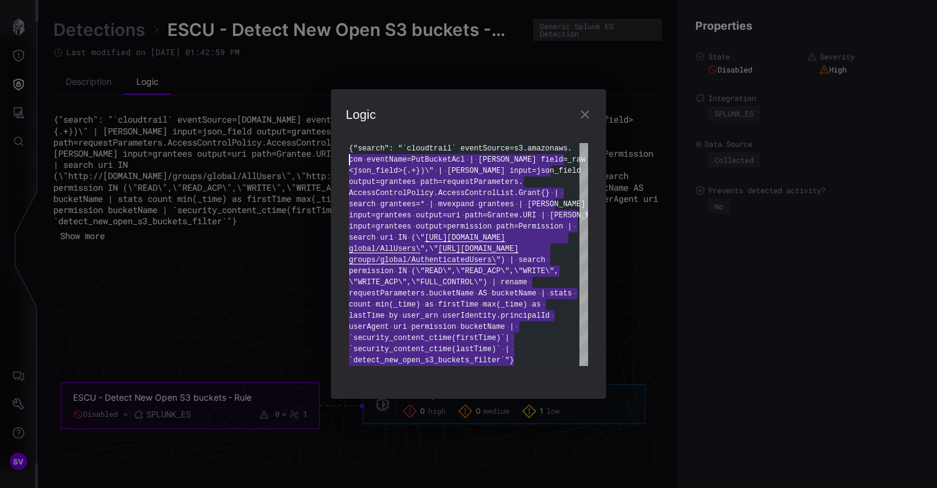
scroll to position [0, 0]
drag, startPoint x: 520, startPoint y: 359, endPoint x: 311, endPoint y: 146, distance: 299.3
click at [349, 146] on div "{"search": "`cloudtrail` eventSource=s3.amazonaws. com eventName=PutBucketAcl |…" at bounding box center [468, 254] width 239 height 223
click at [248, 304] on div "Logic {"search": "`cloudtrail` eventSource=s3.amazonaws. com eventName=PutBucke…" at bounding box center [468, 244] width 937 height 488
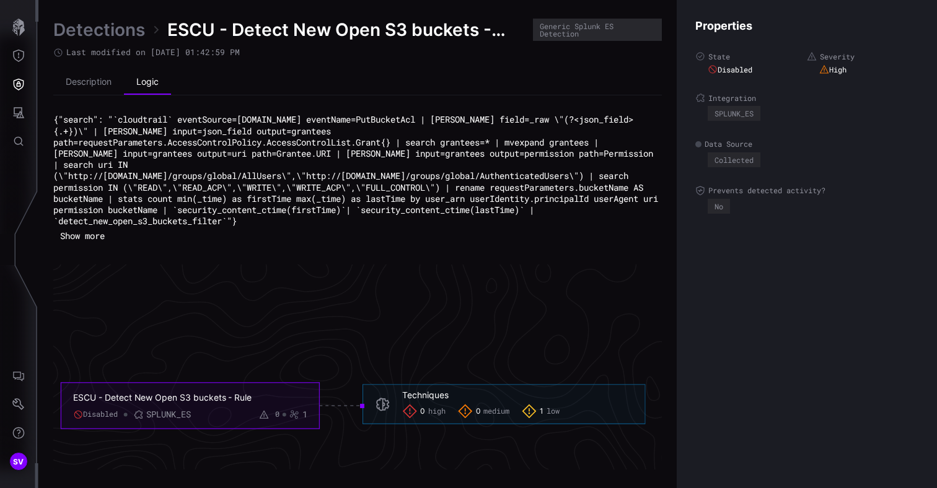
click at [90, 35] on link "Detections" at bounding box center [99, 30] width 92 height 22
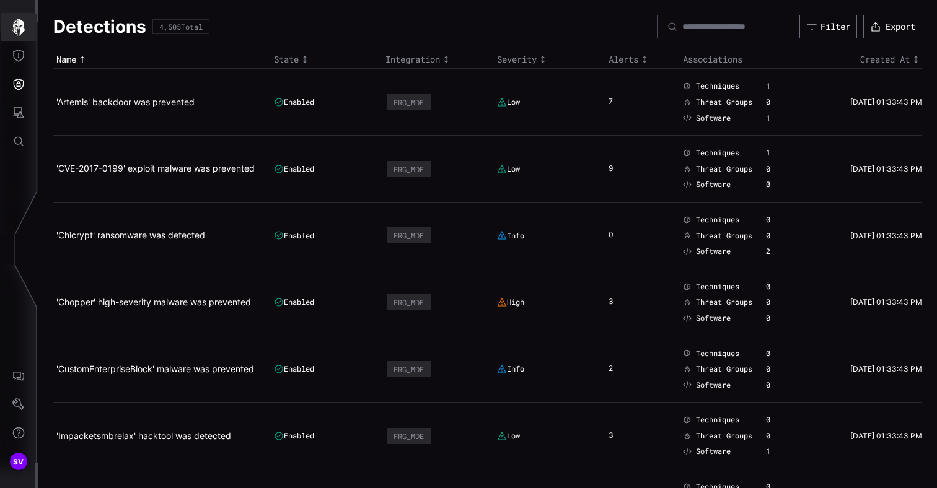
click at [20, 29] on icon "button" at bounding box center [18, 27] width 12 height 17
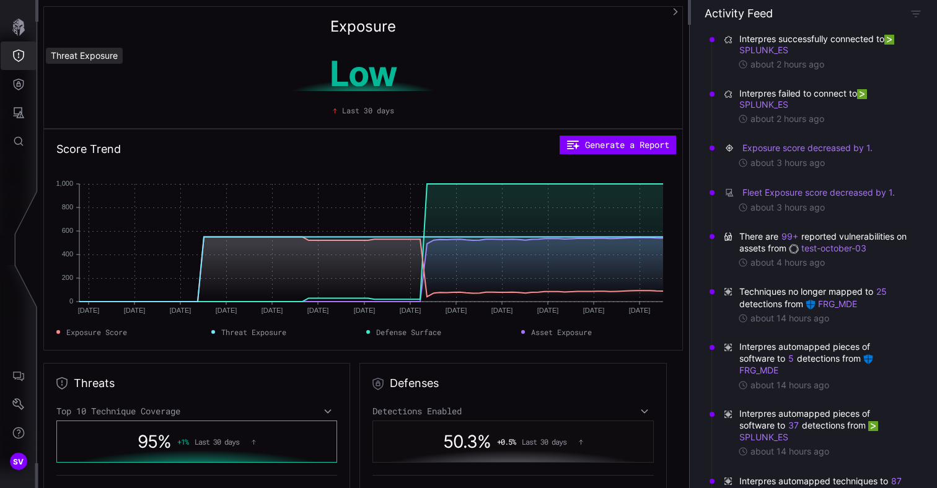
click at [21, 57] on icon "Threat Exposure" at bounding box center [18, 56] width 12 height 12
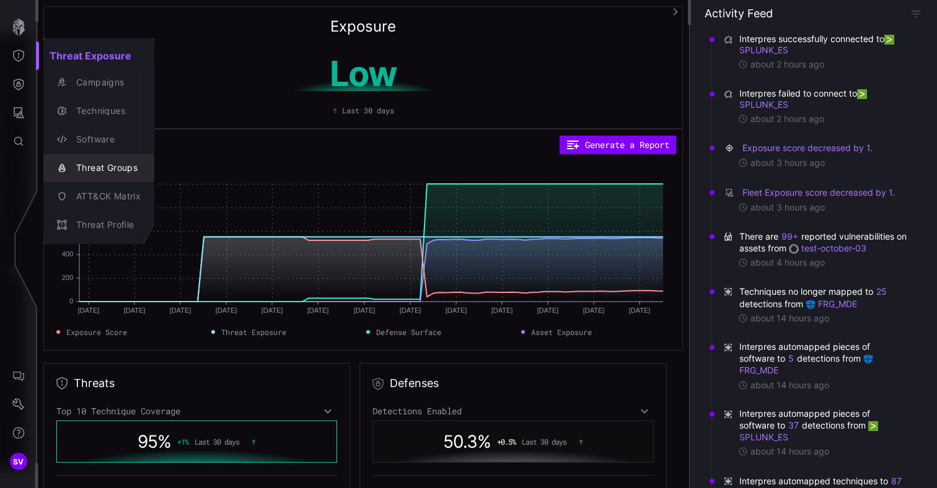
click at [88, 168] on div "Threat Groups" at bounding box center [105, 167] width 71 height 15
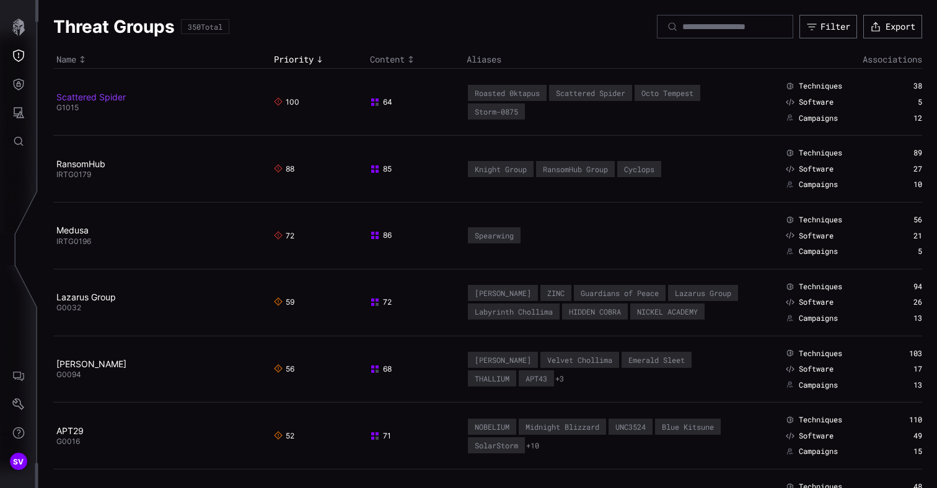
click at [97, 94] on link "Scattered Spider" at bounding box center [90, 97] width 69 height 11
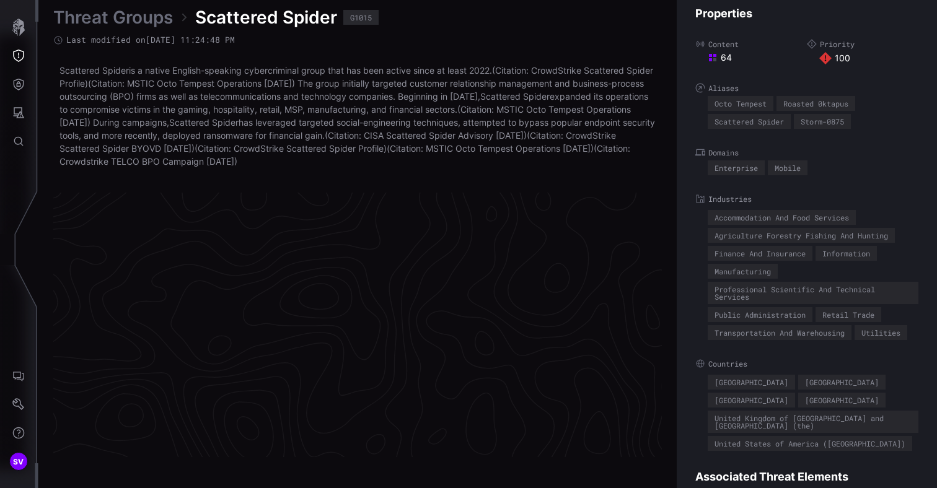
scroll to position [2661, 630]
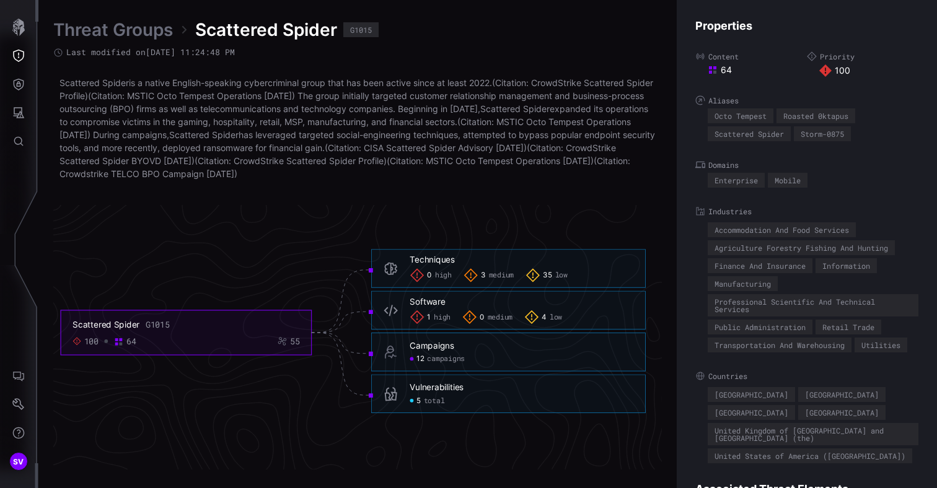
click at [597, 266] on div "Techniques 0 high 3 medium 35 low" at bounding box center [521, 269] width 223 height 28
click at [550, 276] on span "35" at bounding box center [547, 275] width 9 height 9
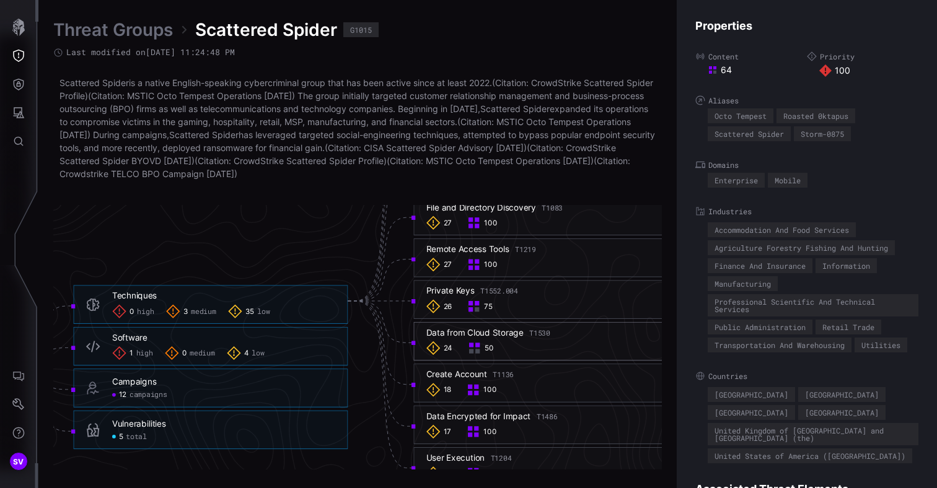
scroll to position [2708, 757]
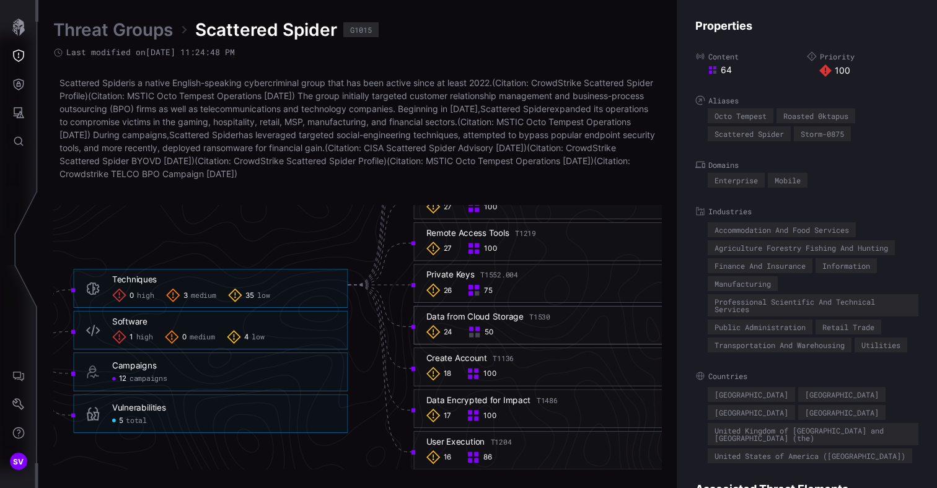
click at [506, 319] on div "Data from Cloud Storage T1530" at bounding box center [488, 317] width 124 height 11
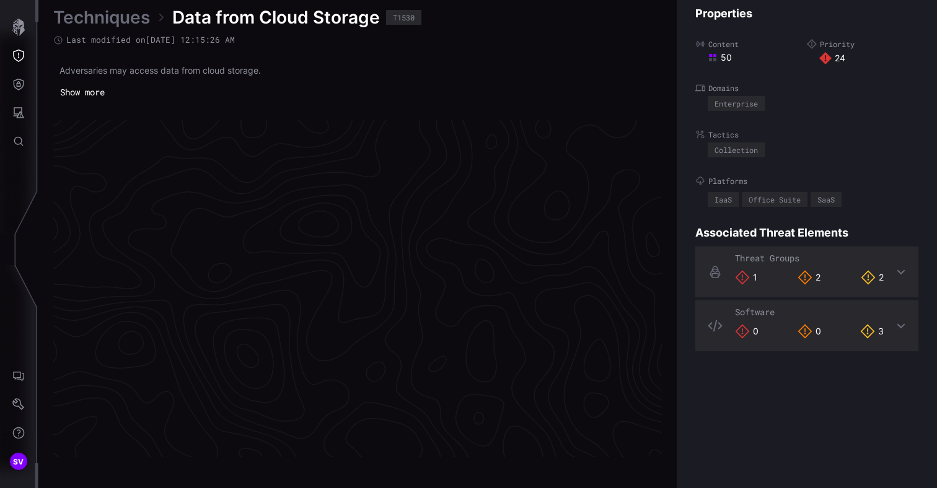
scroll to position [2625, 630]
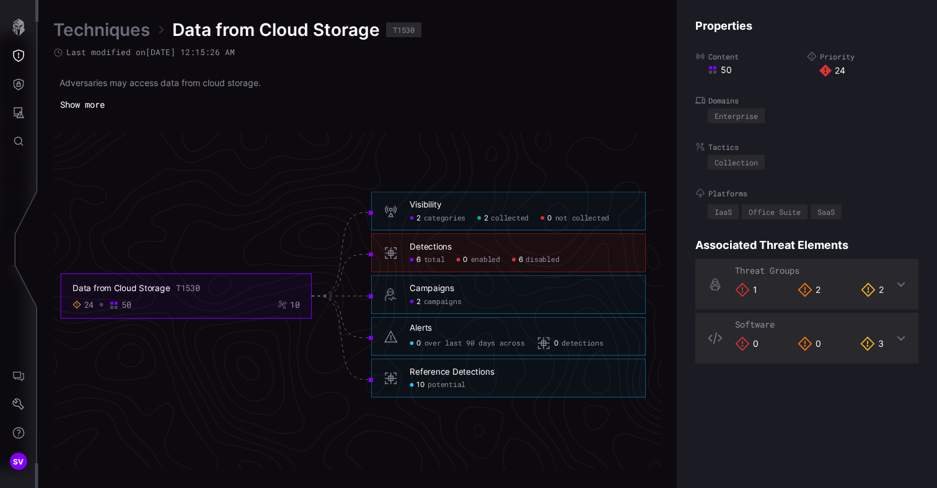
click at [543, 260] on span "disabled" at bounding box center [541, 259] width 33 height 9
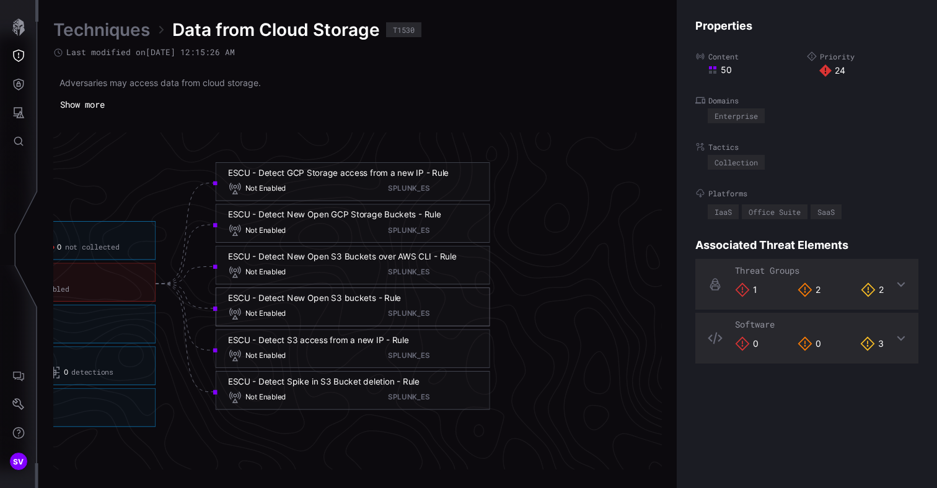
scroll to position [2625, 903]
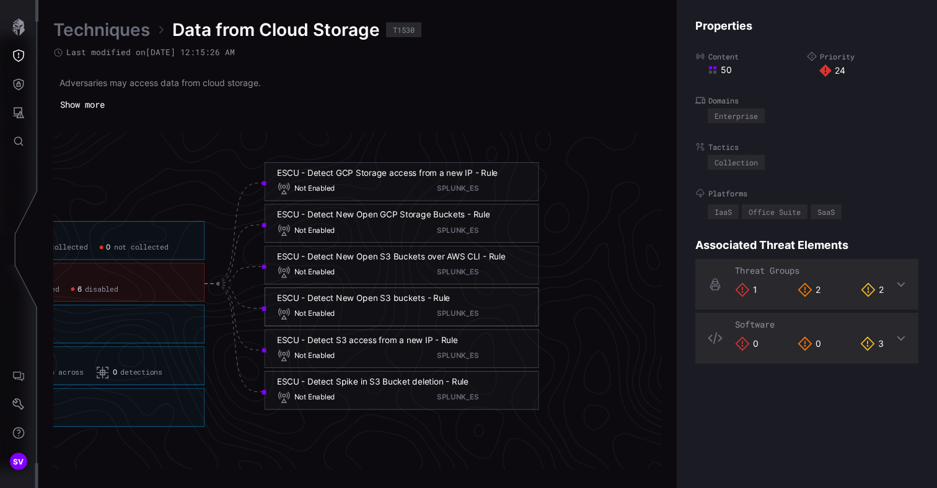
click at [367, 271] on div "Not Enabled SPLUNK_ES" at bounding box center [402, 272] width 250 height 14
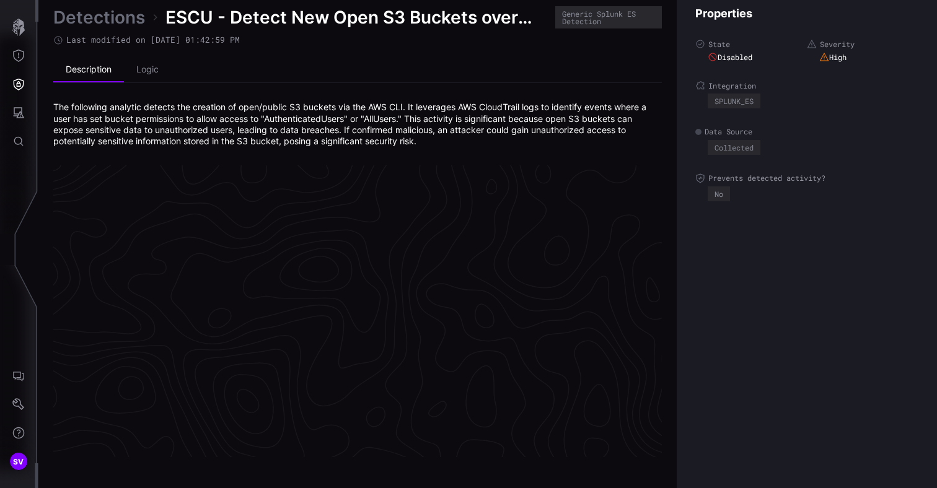
scroll to position [2647, 630]
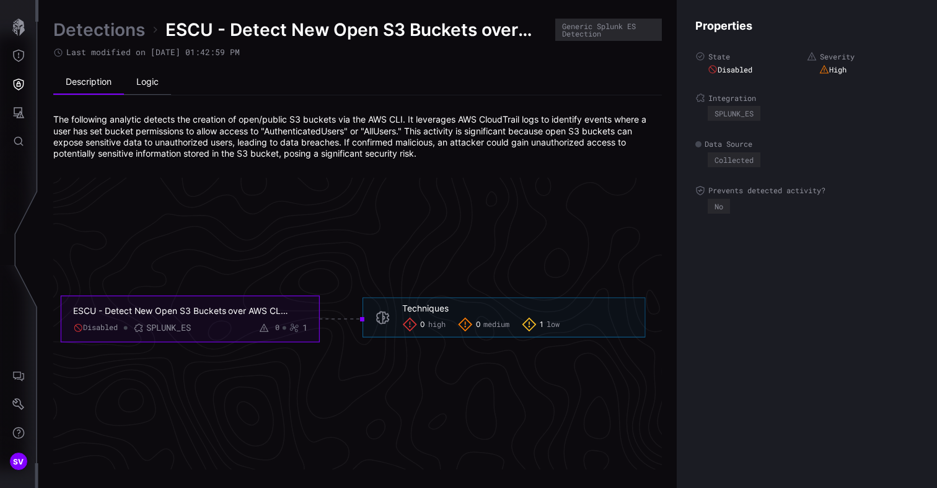
click at [146, 84] on li "Logic" at bounding box center [147, 82] width 47 height 25
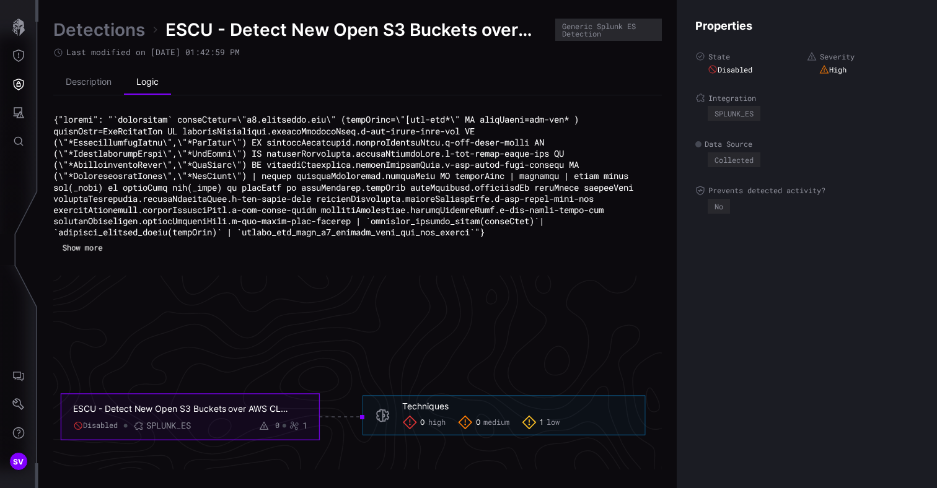
click at [107, 247] on button "Show more" at bounding box center [82, 247] width 53 height 17
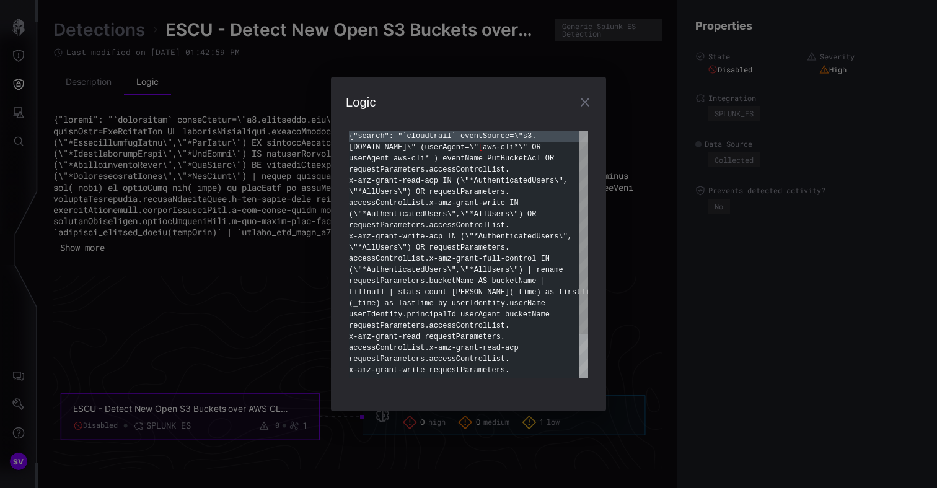
click at [546, 322] on div "{"search": "`cloudtrail` eventSource=\"s3. [DOMAIN_NAME]\" (userAgent=\" [ aws-…" at bounding box center [468, 281] width 239 height 301
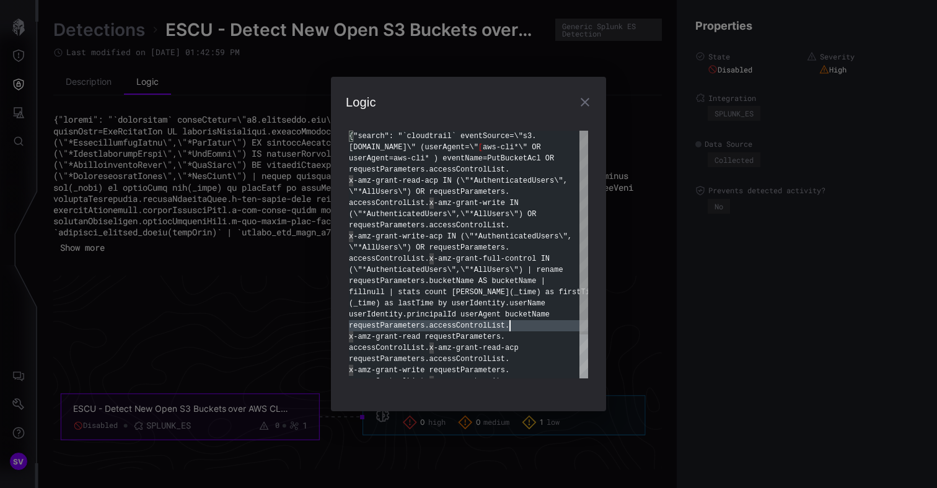
type textarea "**********"
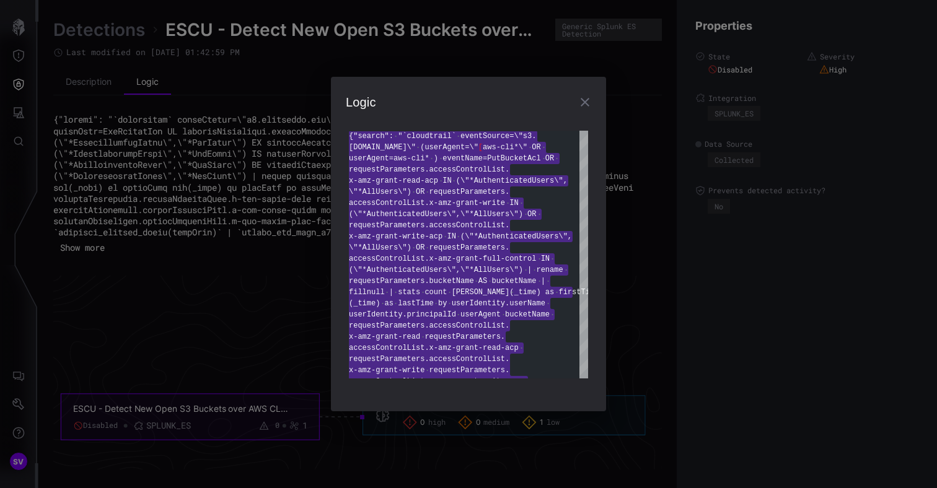
click at [583, 96] on icon "button" at bounding box center [584, 102] width 15 height 15
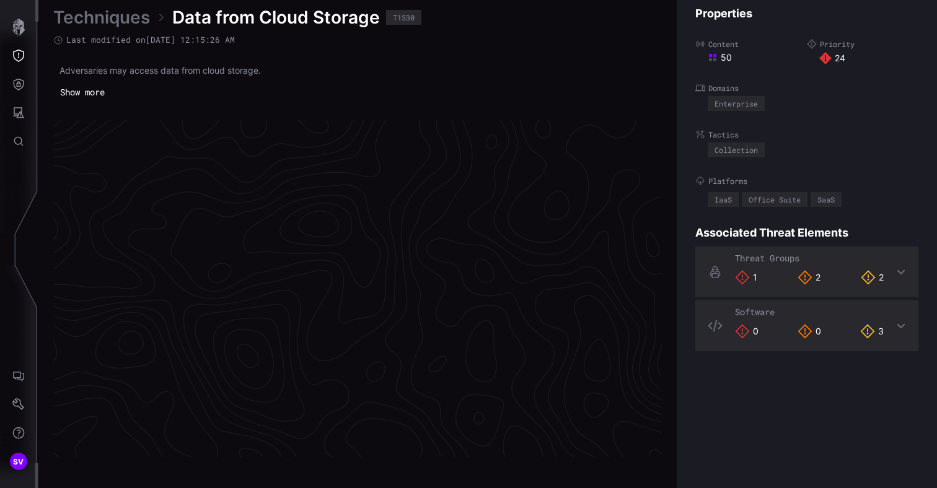
scroll to position [2625, 630]
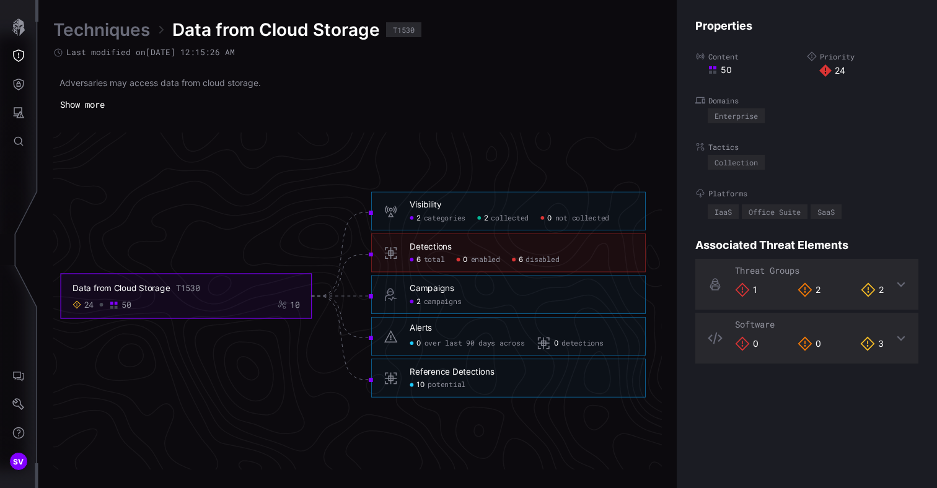
click at [545, 261] on span "disabled" at bounding box center [541, 259] width 33 height 9
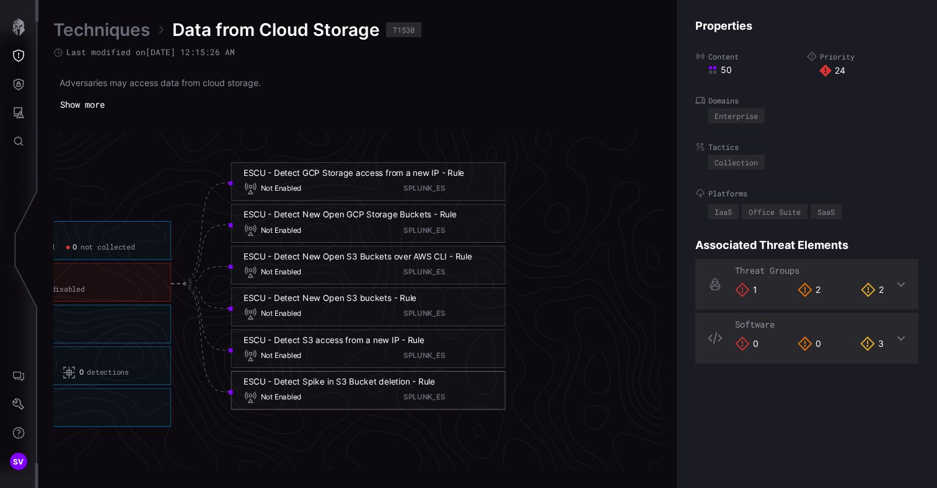
scroll to position [2625, 947]
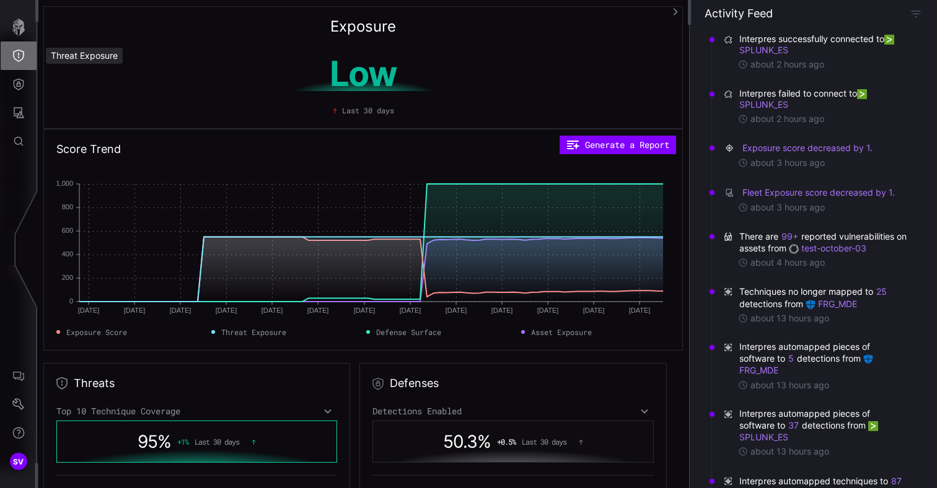
click at [25, 50] on button "Threat Exposure" at bounding box center [19, 56] width 36 height 29
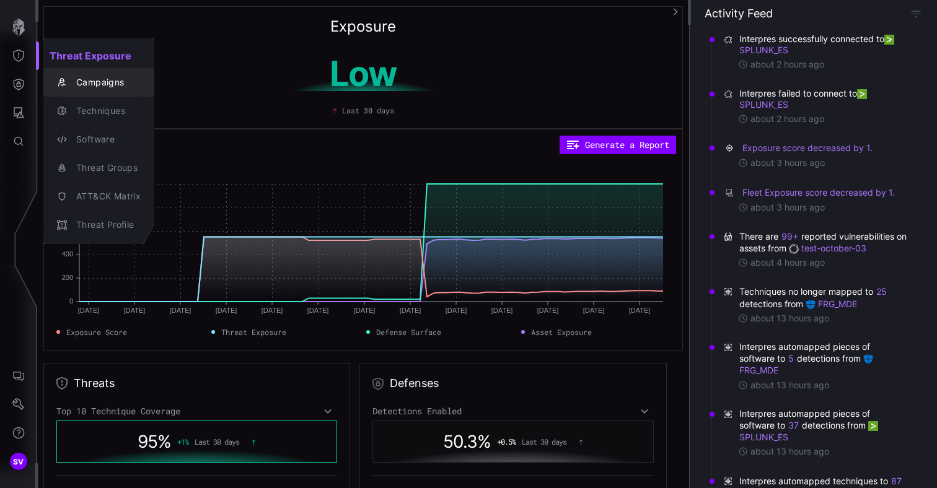
click at [103, 89] on div "Campaigns" at bounding box center [105, 82] width 71 height 15
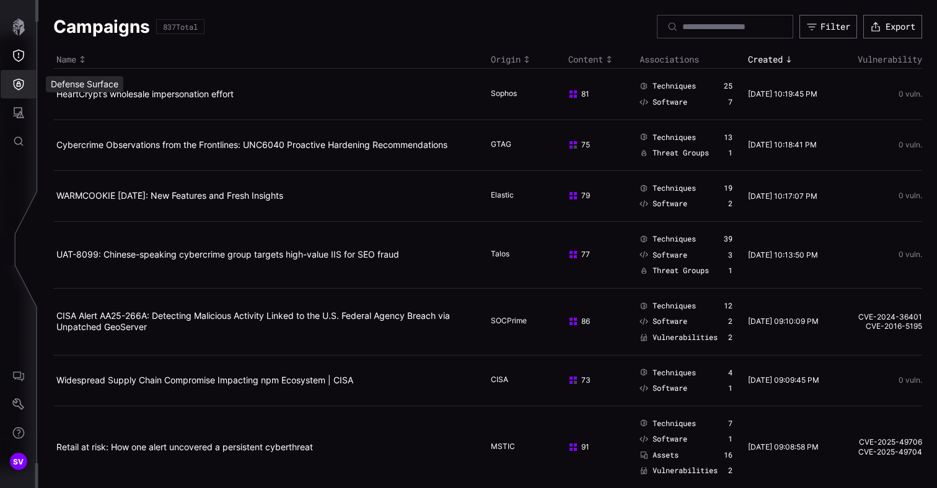
click at [20, 86] on icon "Defense Surface" at bounding box center [19, 85] width 11 height 12
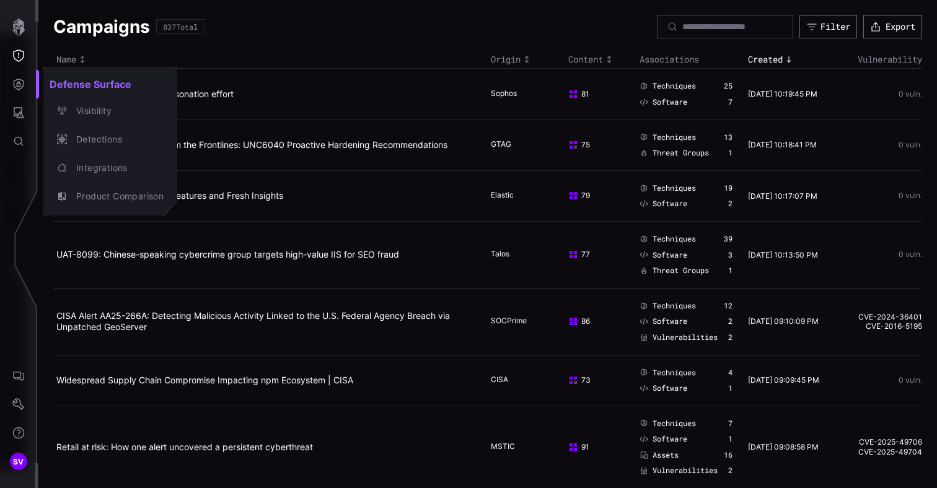
click at [10, 113] on div at bounding box center [468, 244] width 937 height 488
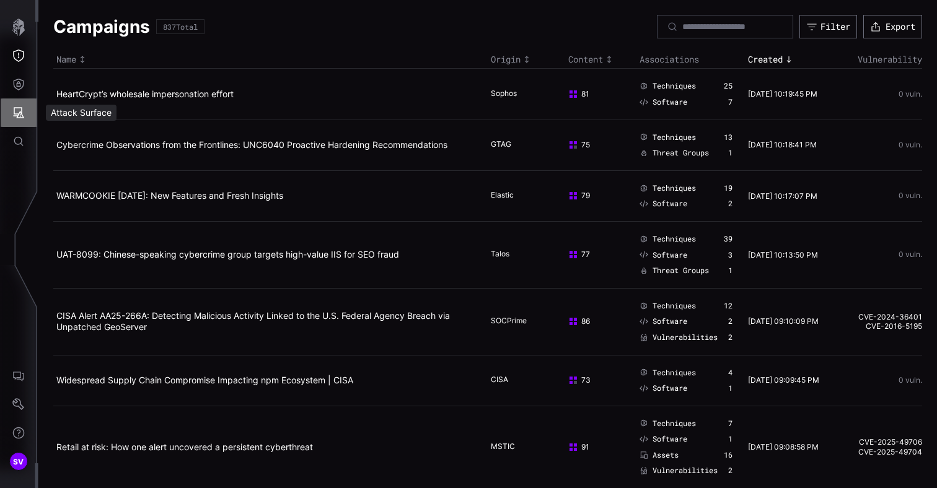
click at [24, 113] on icon "Attack Surface" at bounding box center [18, 113] width 12 height 12
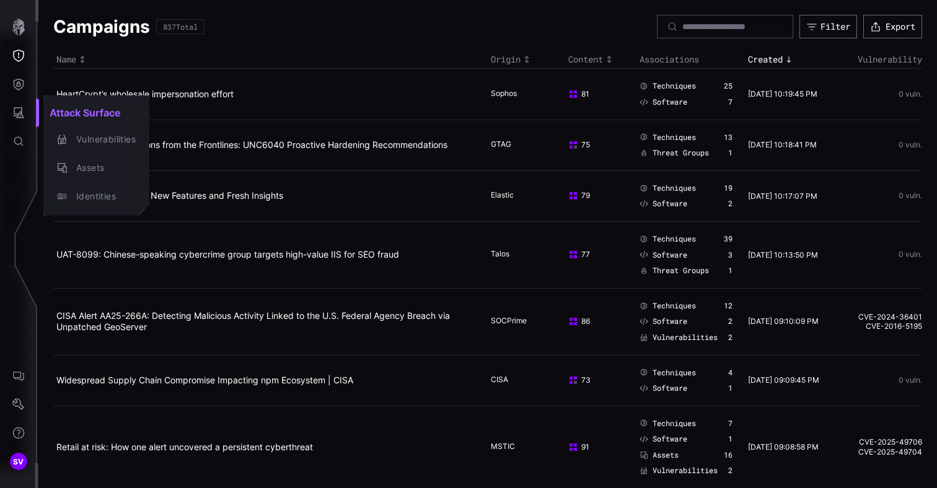
click at [20, 139] on div at bounding box center [468, 244] width 937 height 488
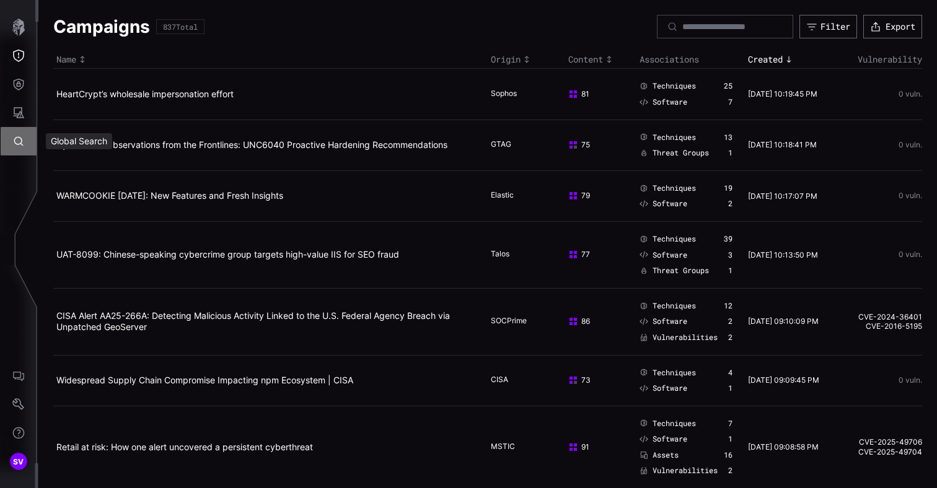
click at [20, 139] on icon "Global Search" at bounding box center [18, 141] width 12 height 12
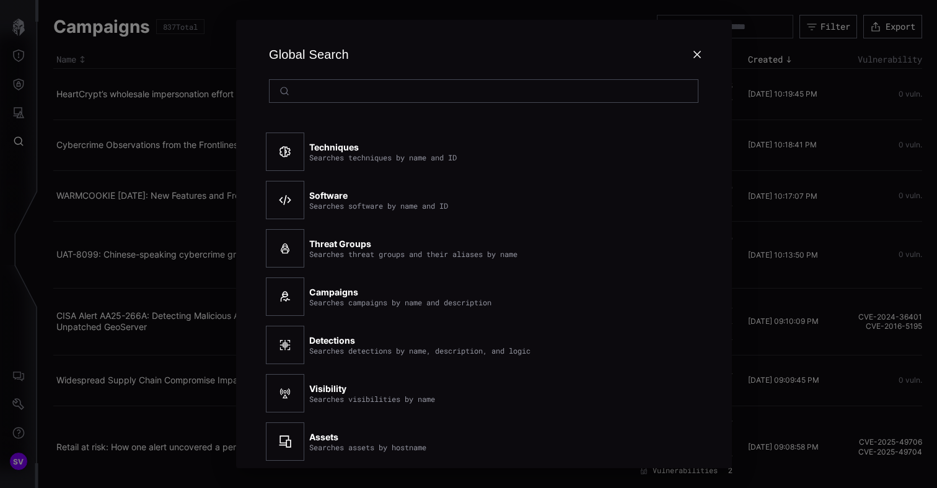
click at [26, 97] on div at bounding box center [468, 244] width 937 height 488
